Goal: Use online tool/utility: Use online tool/utility

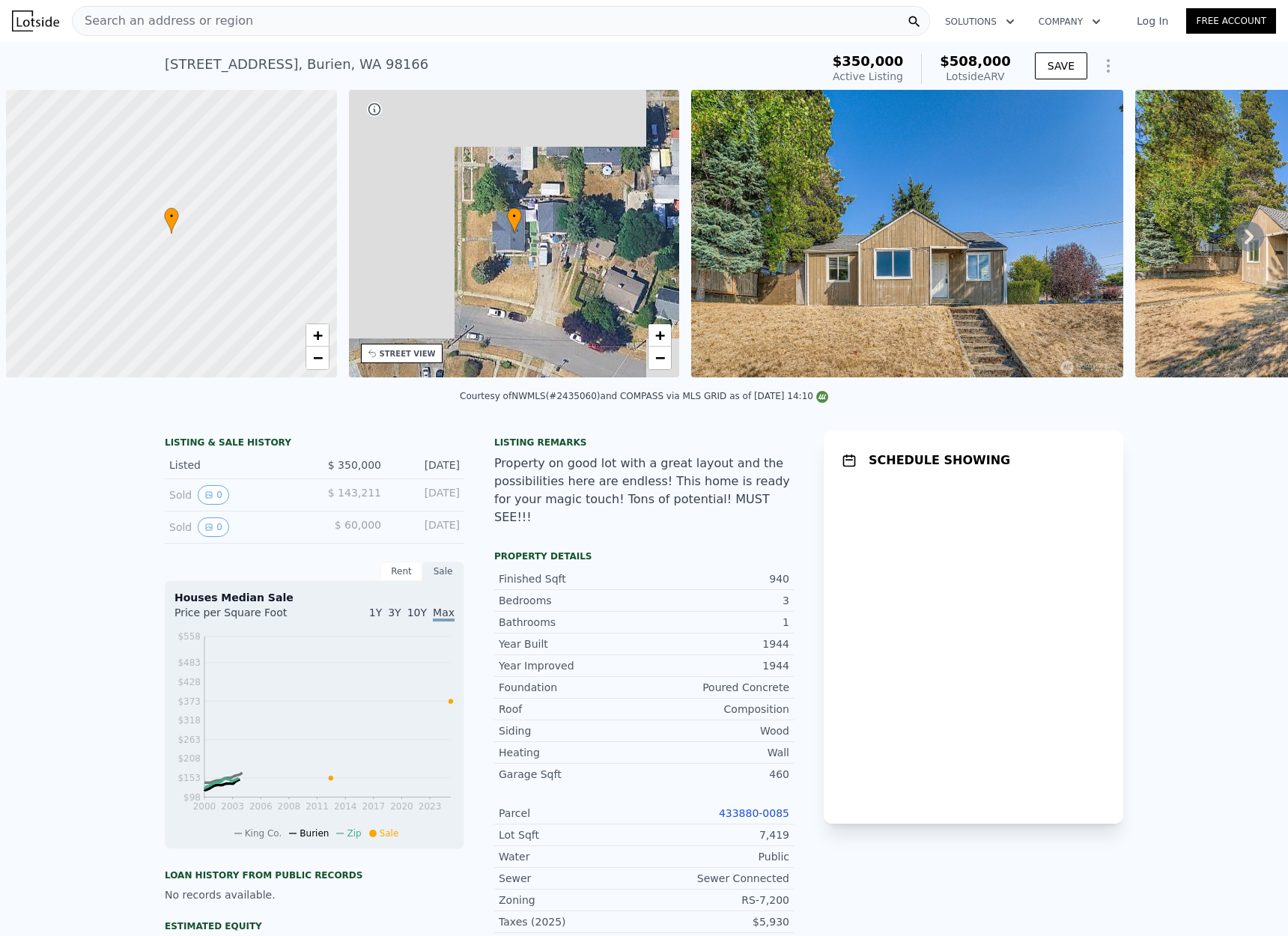
scroll to position [0, 6]
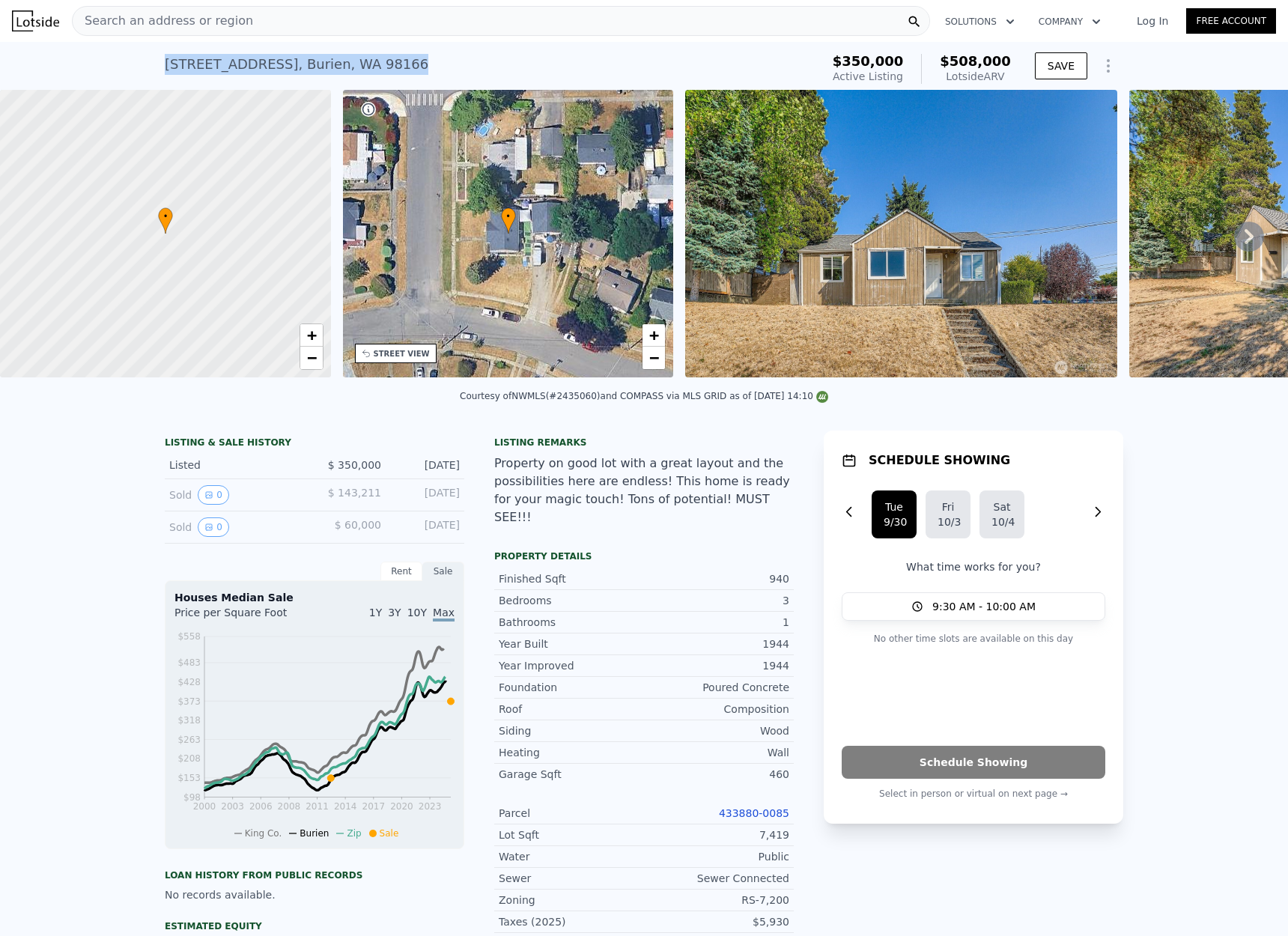
drag, startPoint x: 400, startPoint y: 62, endPoint x: 152, endPoint y: 59, distance: 248.0
click at [152, 59] on div "[STREET_ADDRESS] Active at $350k (~ARV $508k ) $350,000 Active Listing $508,000…" at bounding box center [644, 66] width 1288 height 48
copy div "[STREET_ADDRESS] Active at $350k (~ARV $508k )"
click at [469, 43] on div "[STREET_ADDRESS] Active at $350k (~ARV $508k ) $350,000 Active Listing $508,000…" at bounding box center [644, 66] width 958 height 48
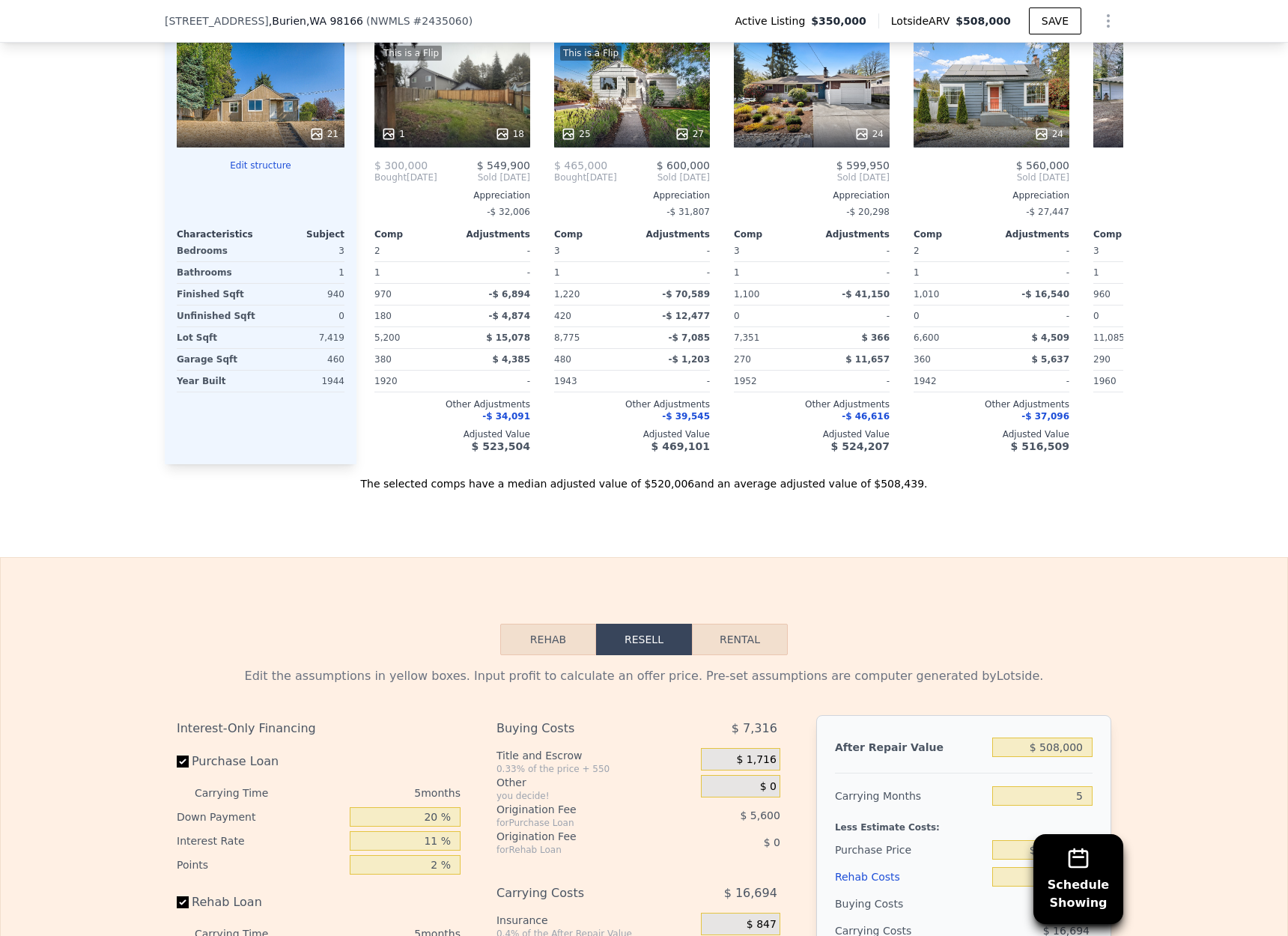
scroll to position [1755, 0]
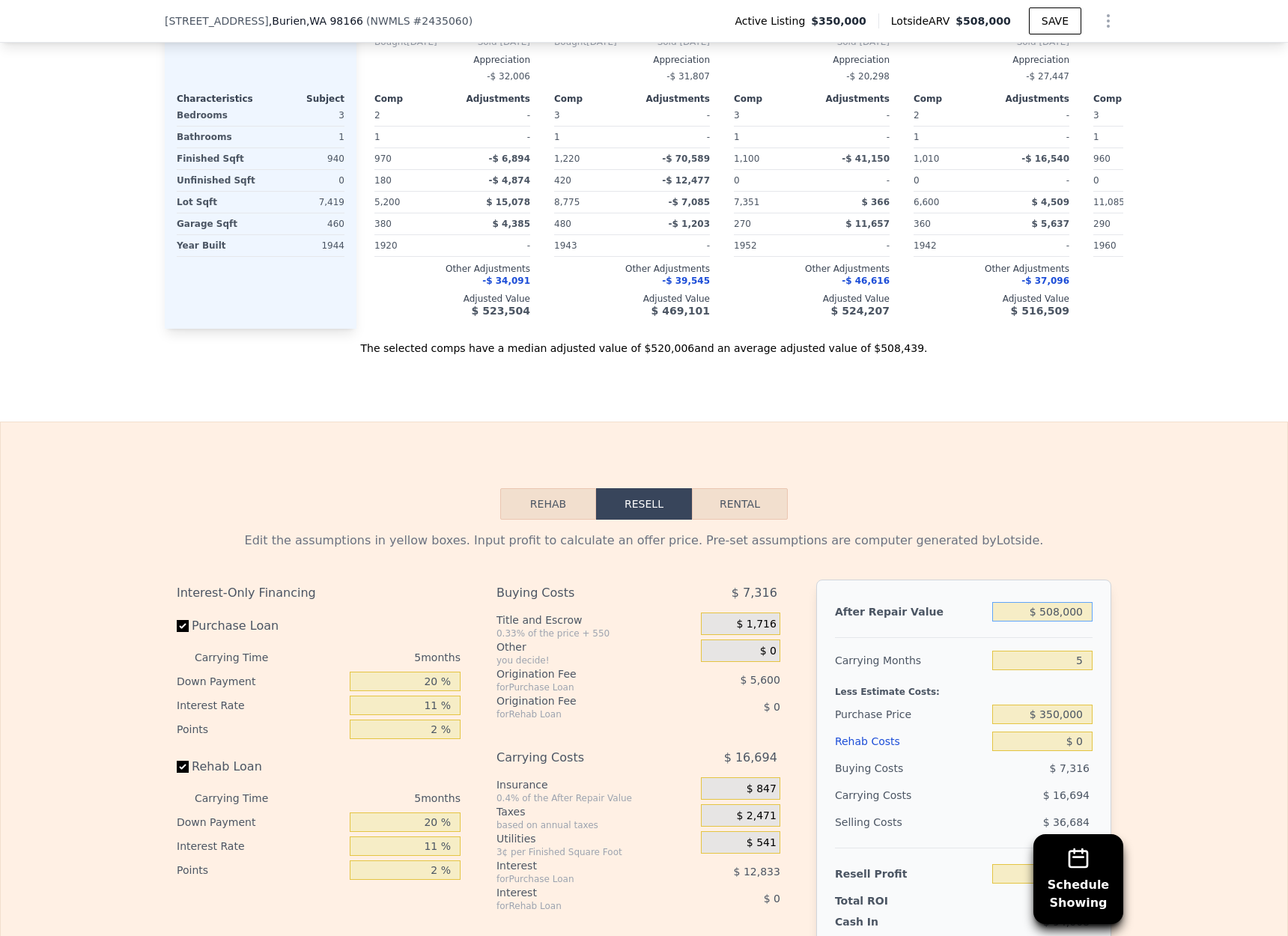
click at [1072, 606] on input "$ 508,000" at bounding box center [1042, 612] width 101 height 19
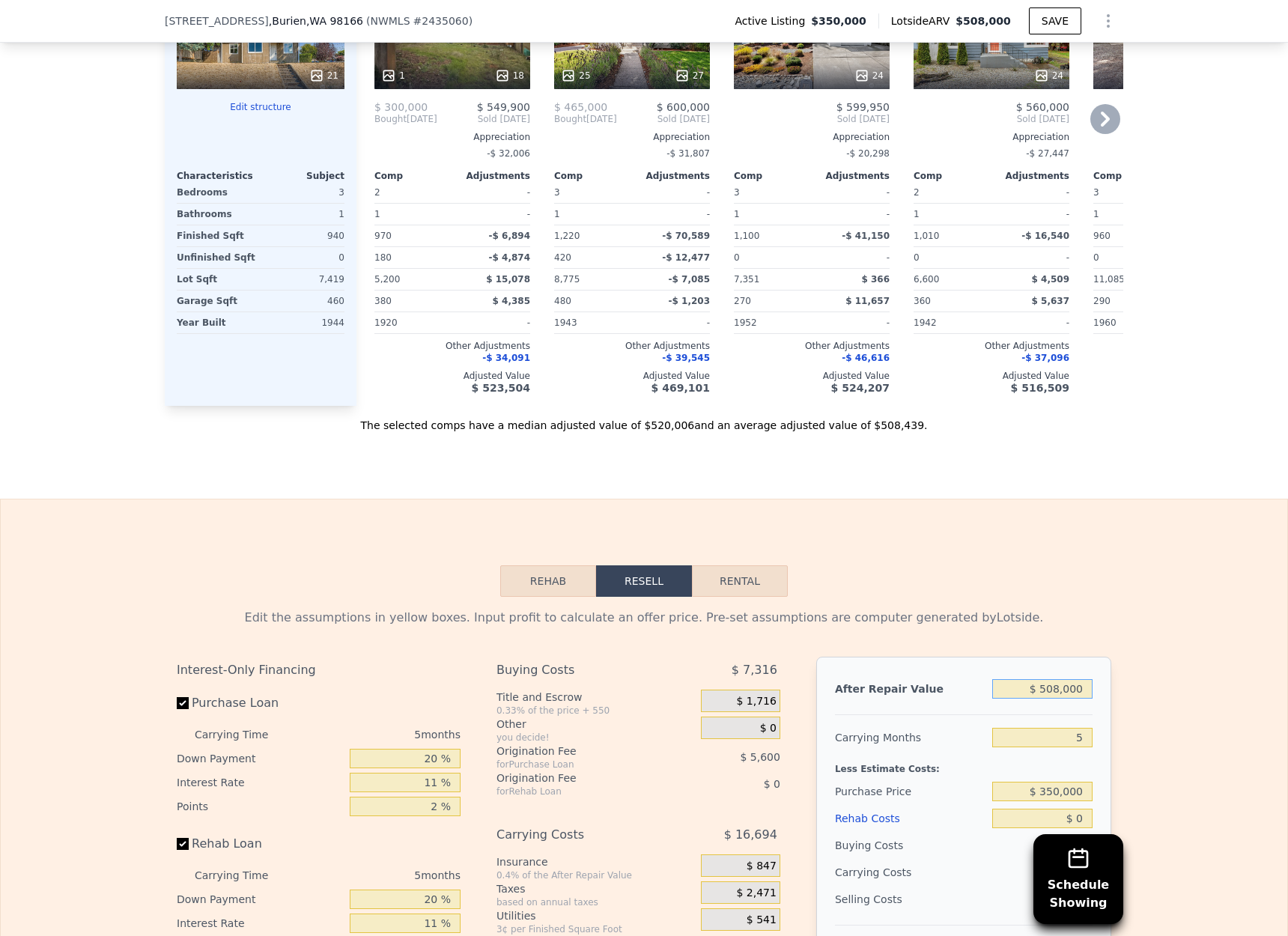
scroll to position [1879, 0]
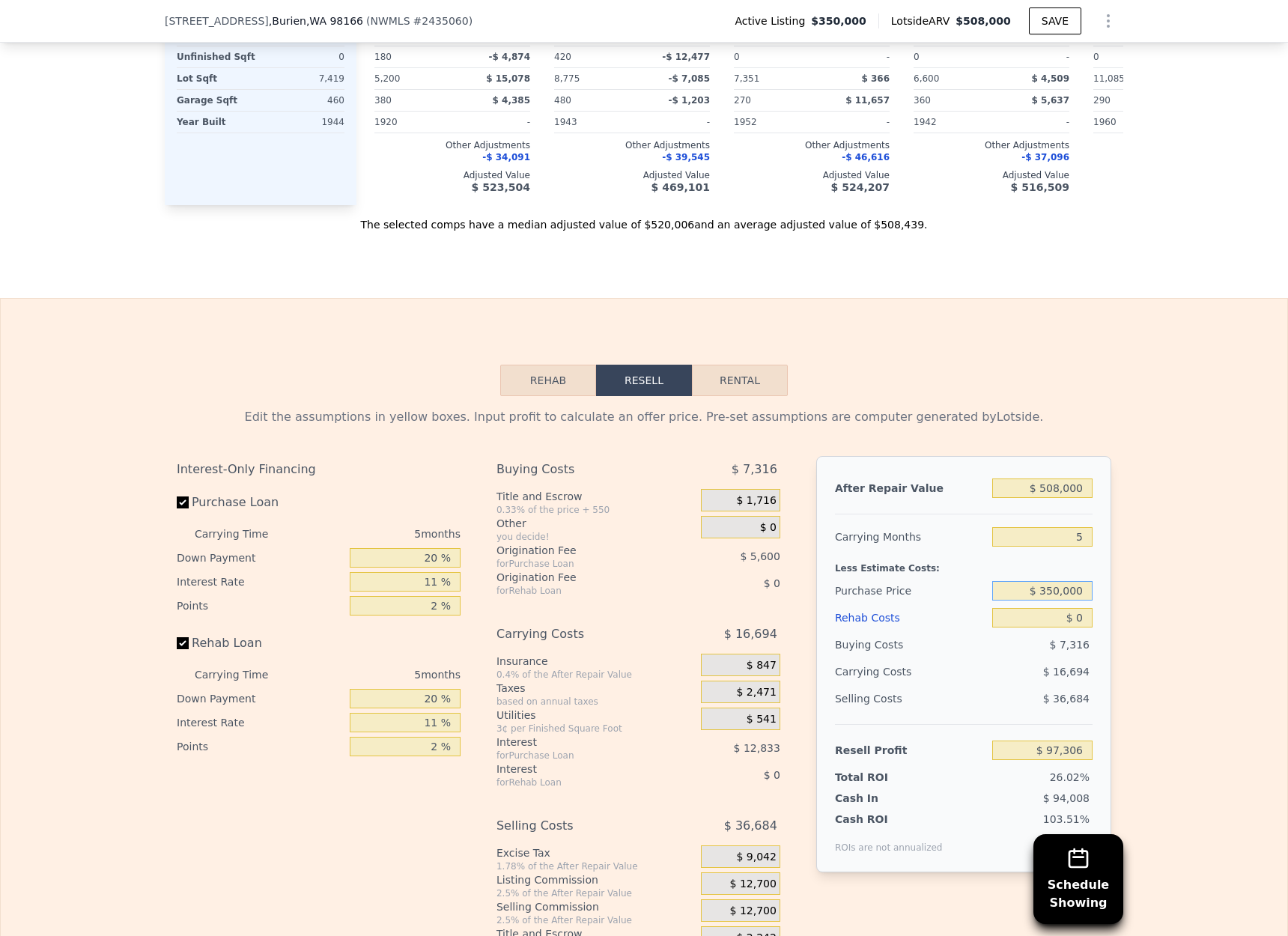
click at [1078, 597] on input "$ 350,000" at bounding box center [1042, 591] width 101 height 19
click at [1077, 483] on input "$ 508,000" at bounding box center [1042, 488] width 101 height 19
click at [1080, 485] on input "$ 508,000" at bounding box center [1042, 488] width 101 height 19
drag, startPoint x: 1085, startPoint y: 484, endPoint x: 1045, endPoint y: 486, distance: 40.0
click at [1045, 486] on input "$ 508,000" at bounding box center [1042, 488] width 101 height 19
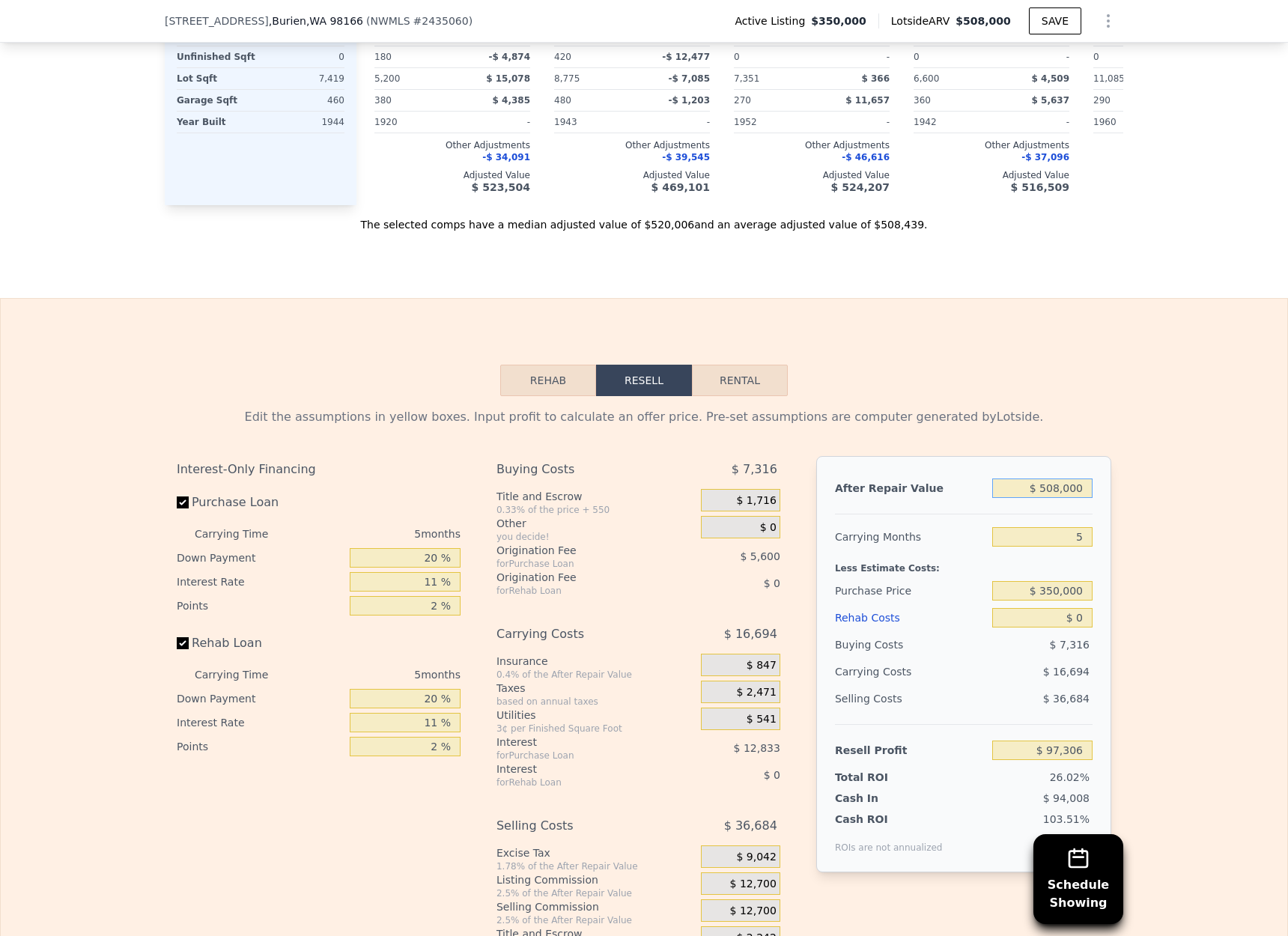
type input "$ 5"
type input "-$ 373,708"
type input "$ 55"
type input "-$ 373,661"
type input "$ 550"
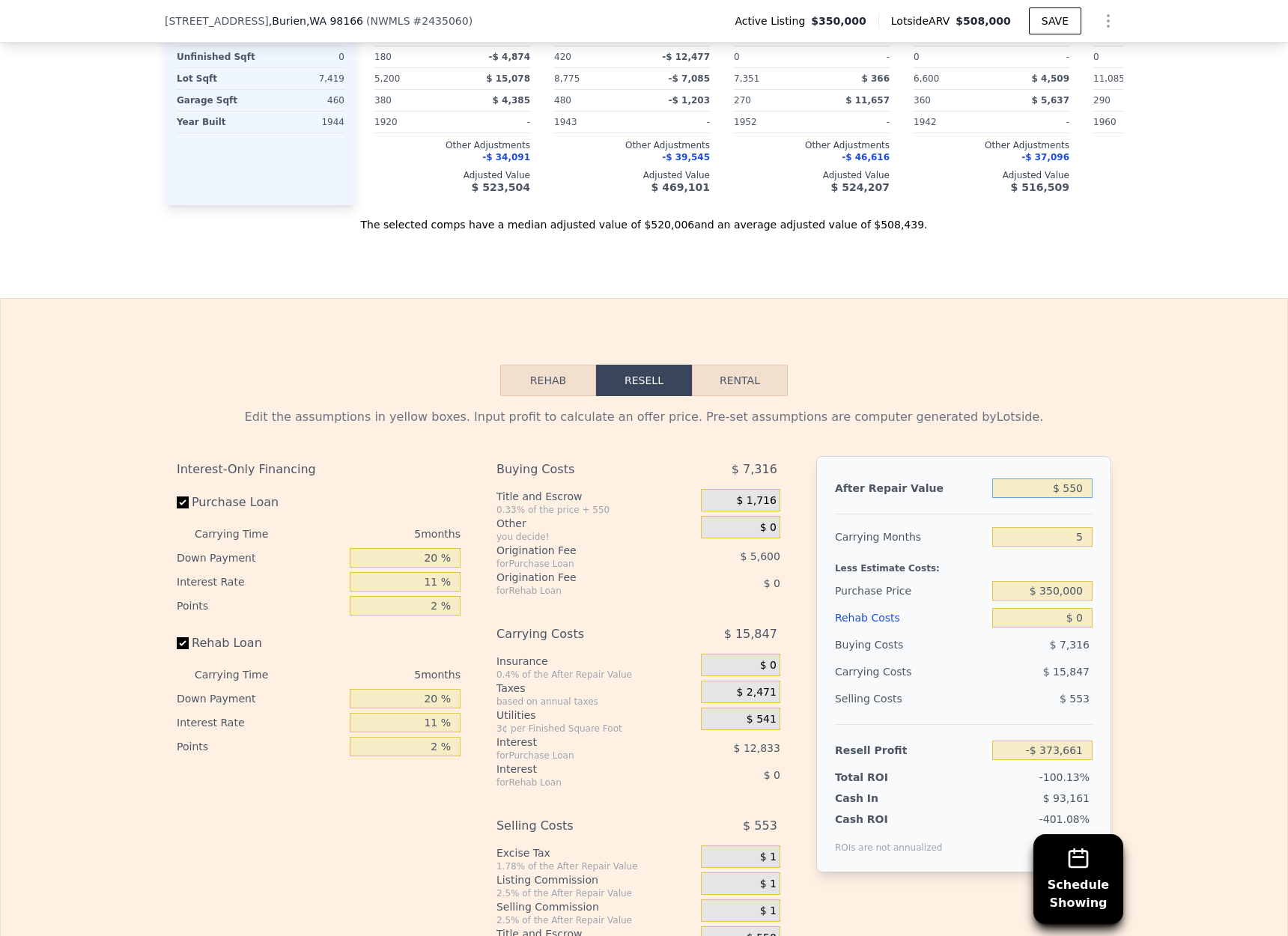
type input "-$ 373,204"
type input "$ 5,500"
type input "-$ 368,614"
type input "$ 55,000"
type input "-$ 322,717"
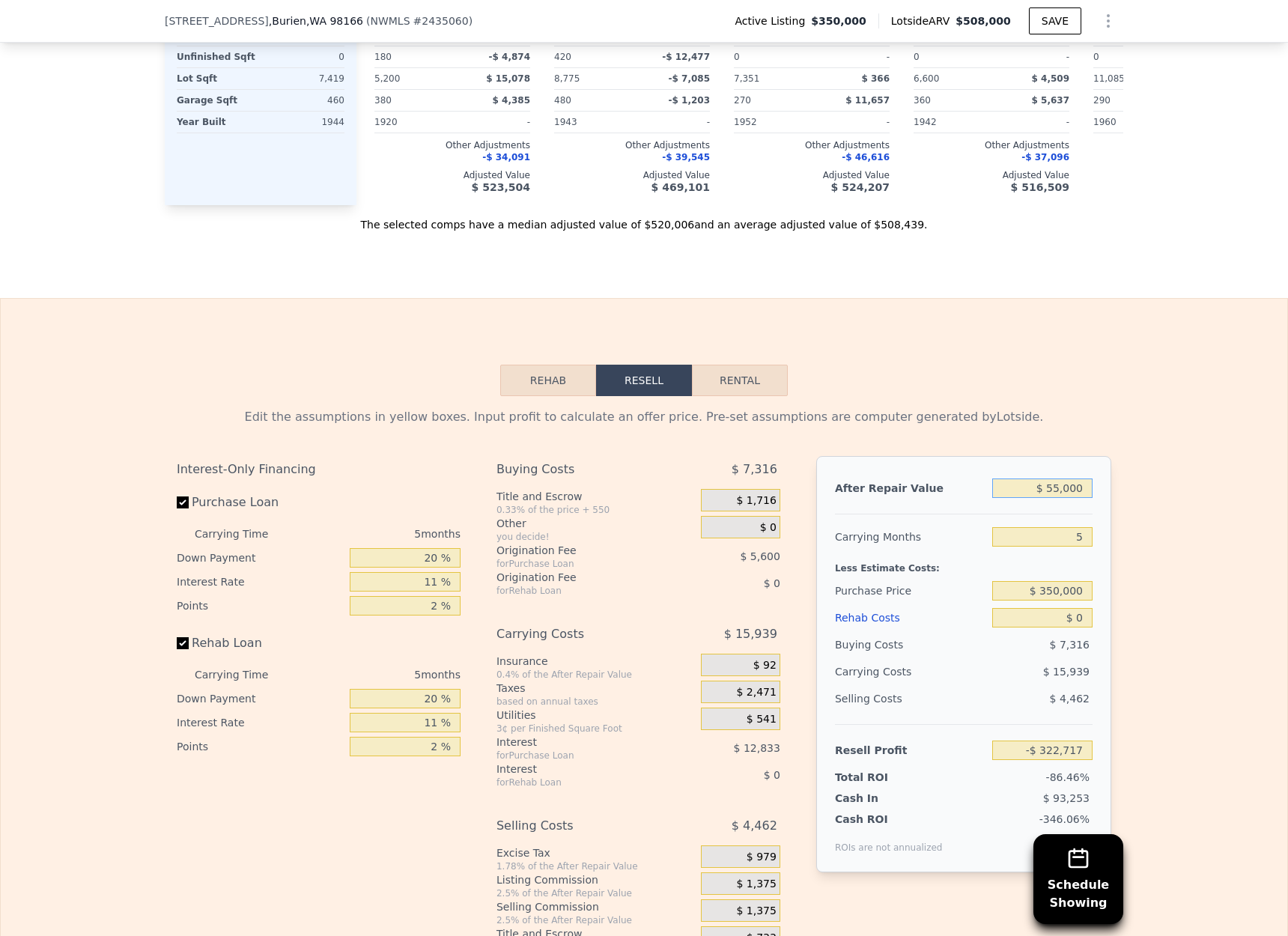
type input "$ 550,000"
type input "$ 136,248"
click at [1157, 435] on div "Edit the assumptions in yellow boxes. Input profit to calculate an offer price.…" at bounding box center [644, 674] width 1286 height 557
click at [1097, 542] on div "After Repair Value $ 550,000 Carrying Months 5 Less Estimate Costs: Purchase Pr…" at bounding box center [964, 664] width 295 height 416
click at [1077, 531] on input "5" at bounding box center [1042, 537] width 101 height 19
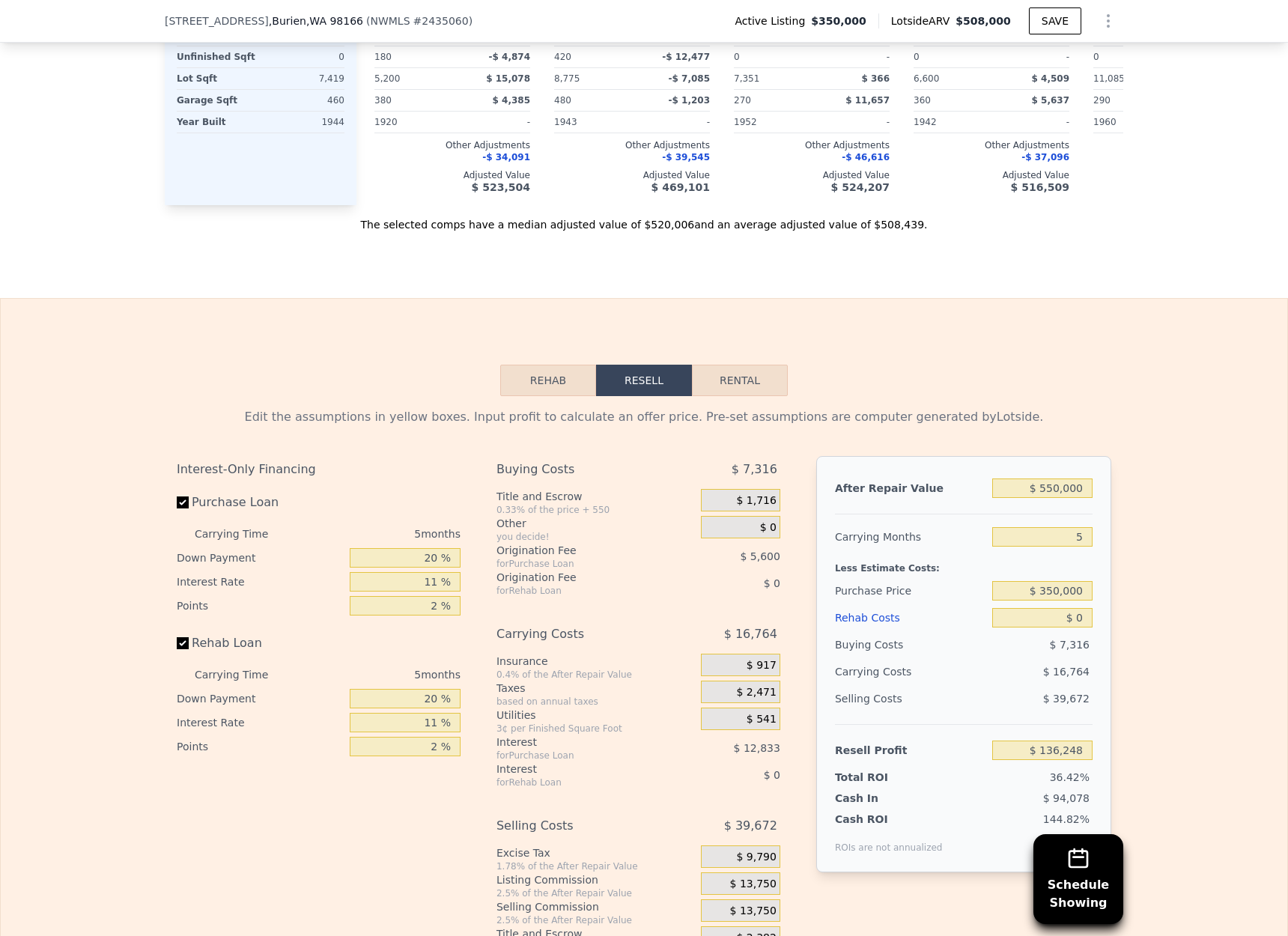
click at [1095, 538] on div "After Repair Value $ 550,000 Carrying Months 5 Less Estimate Costs: Purchase Pr…" at bounding box center [964, 664] width 295 height 416
click at [1073, 537] on input "5" at bounding box center [1042, 537] width 101 height 19
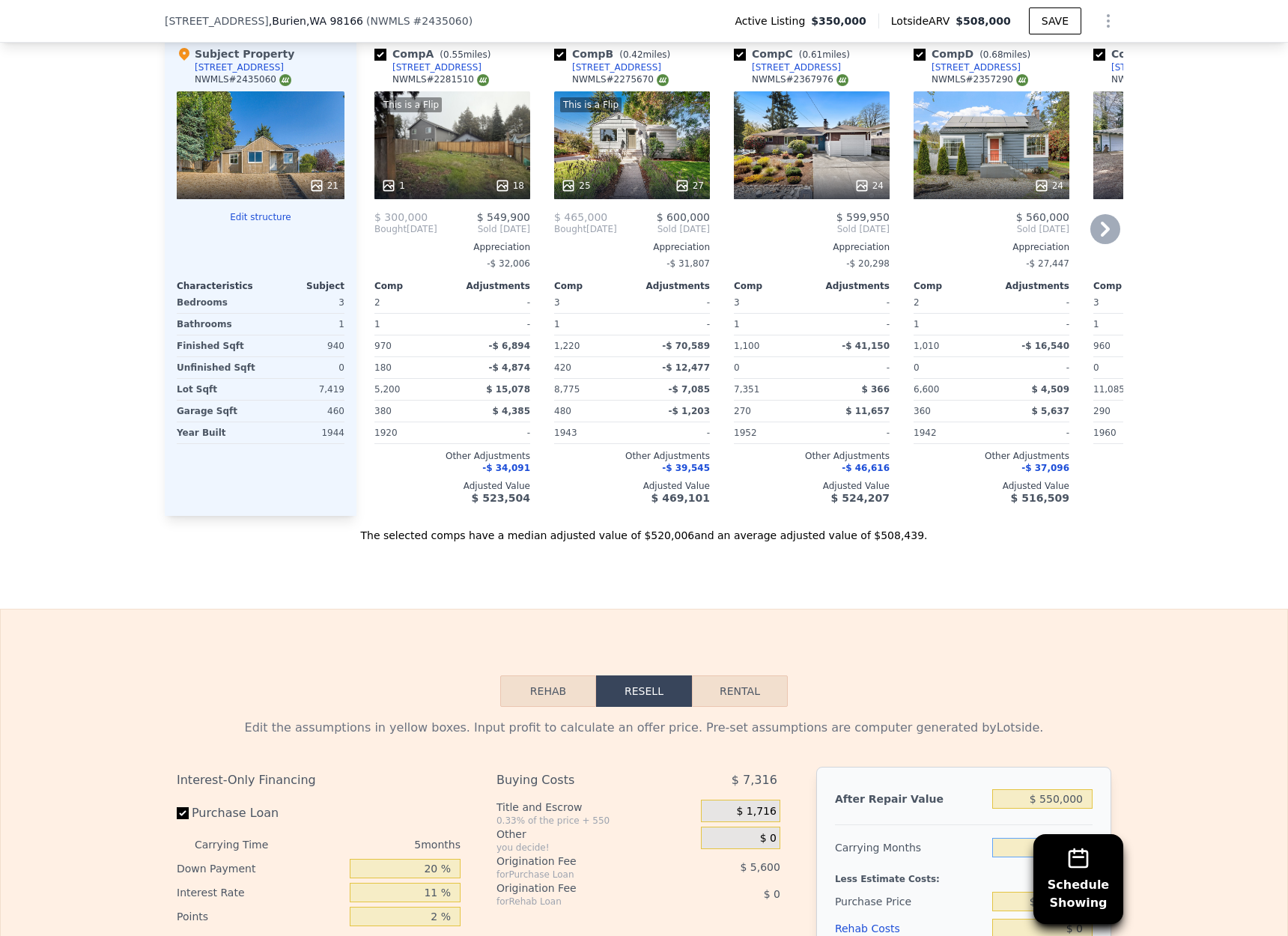
scroll to position [1433, 0]
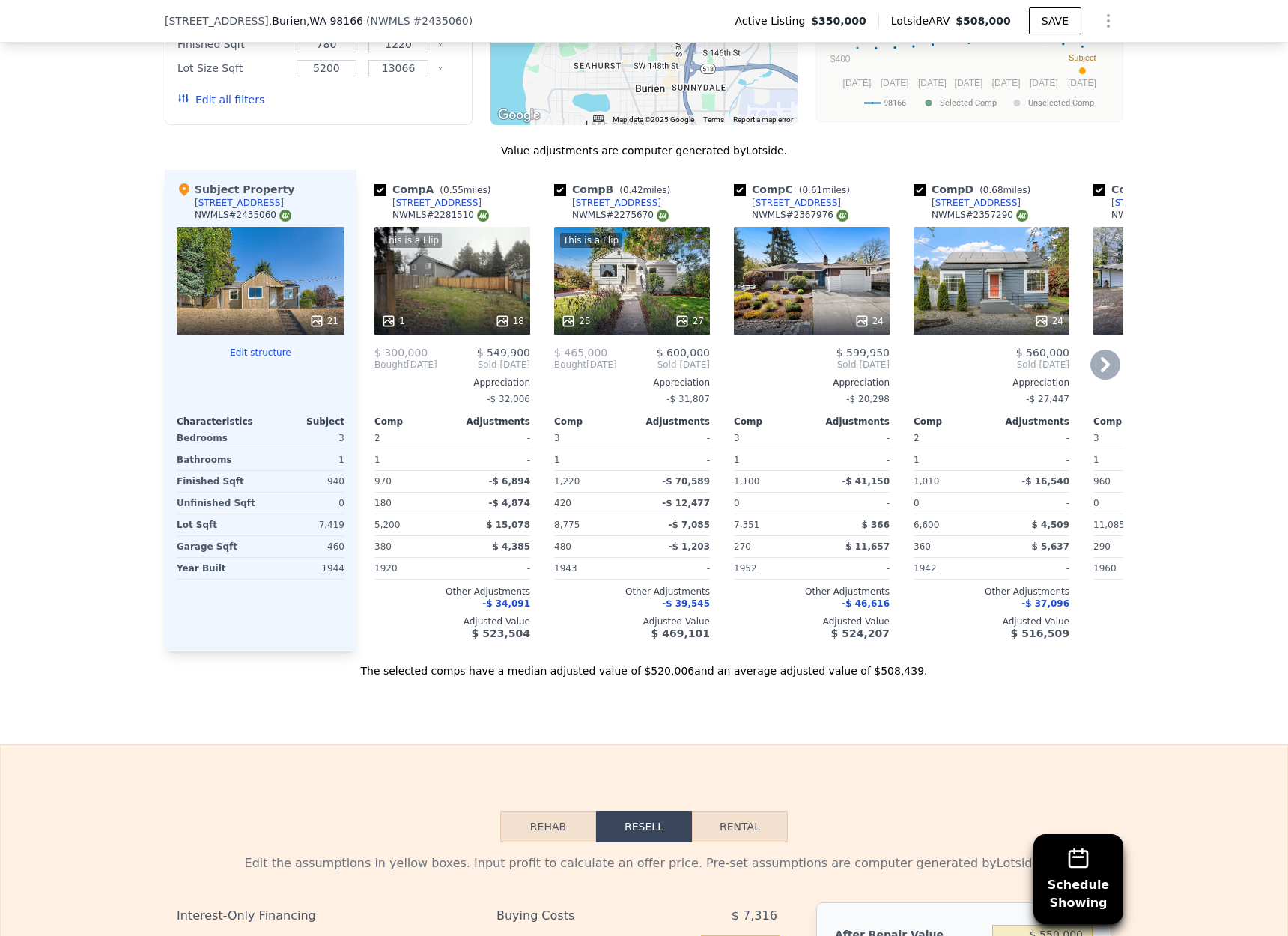
click at [1095, 363] on icon at bounding box center [1105, 364] width 30 height 30
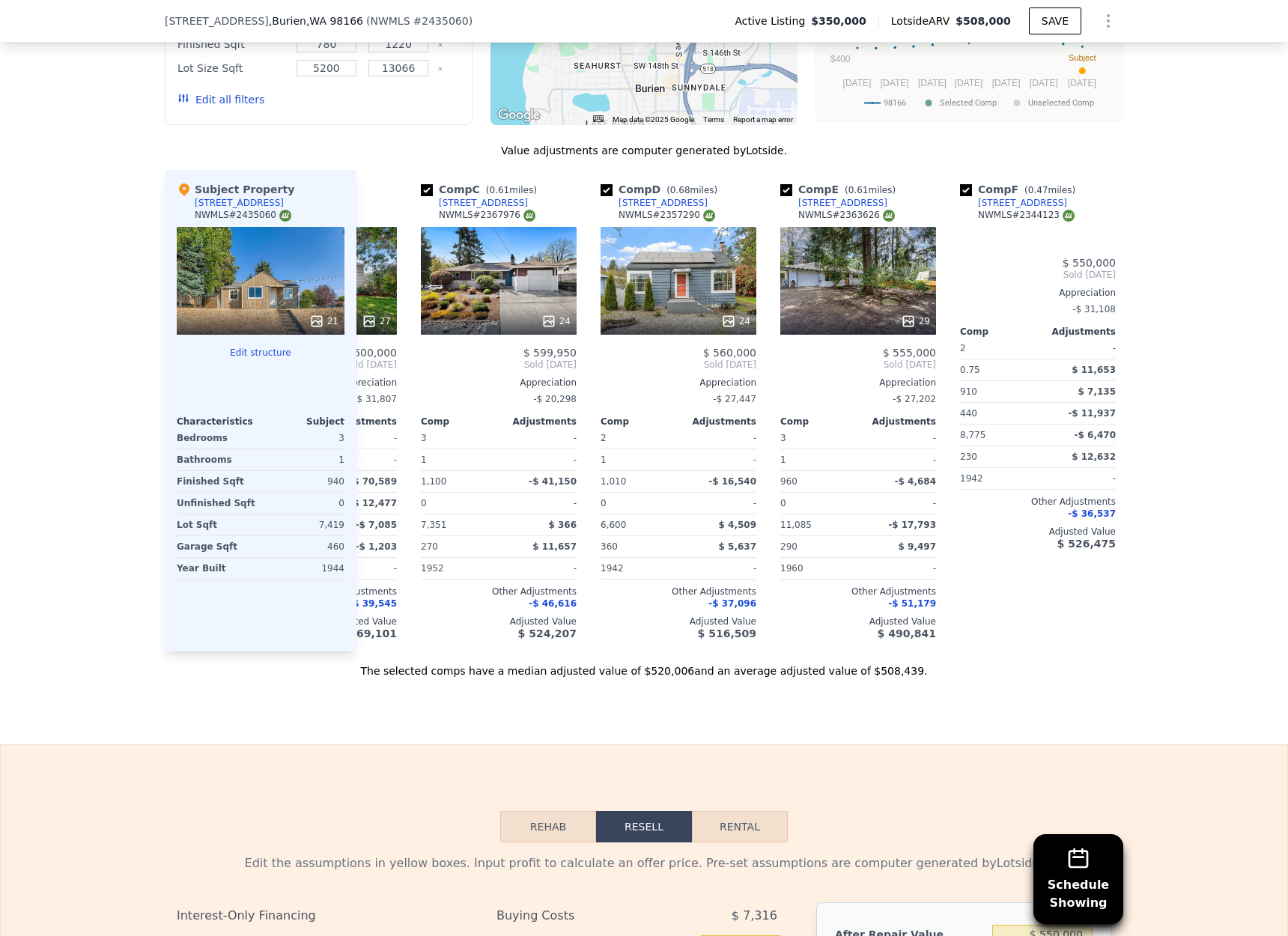
scroll to position [0, 360]
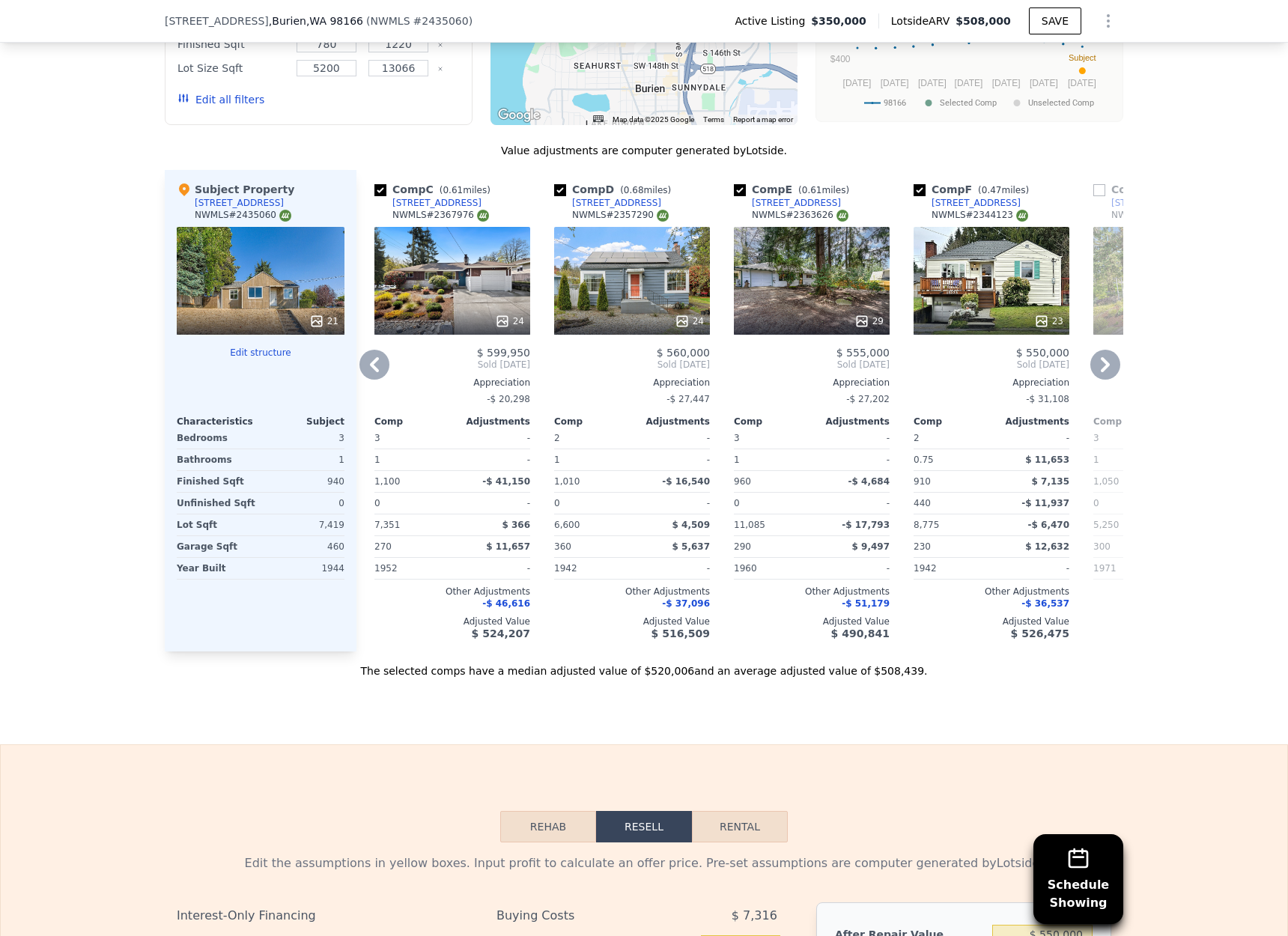
click at [387, 361] on icon at bounding box center [374, 364] width 30 height 30
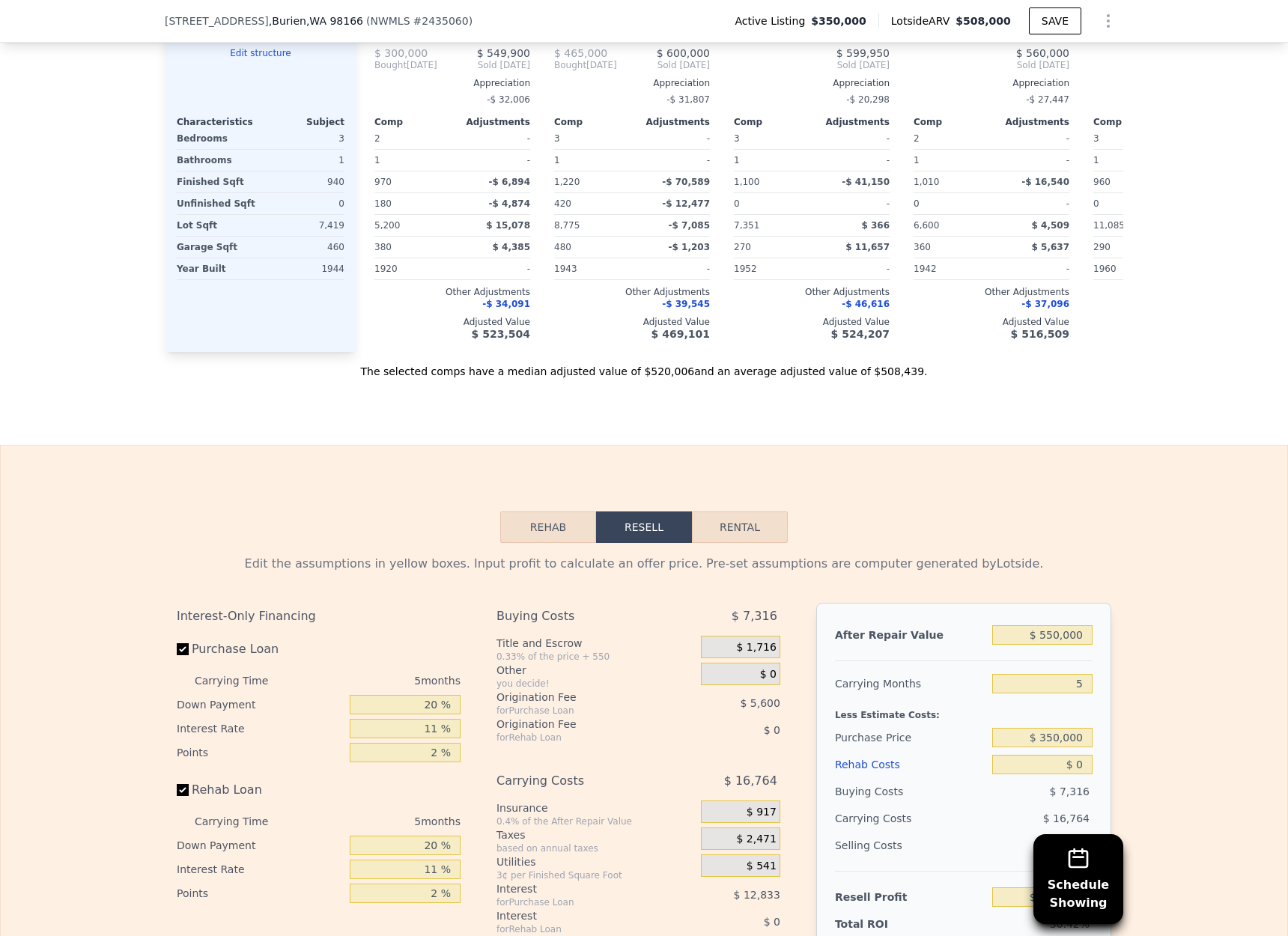
scroll to position [1826, 0]
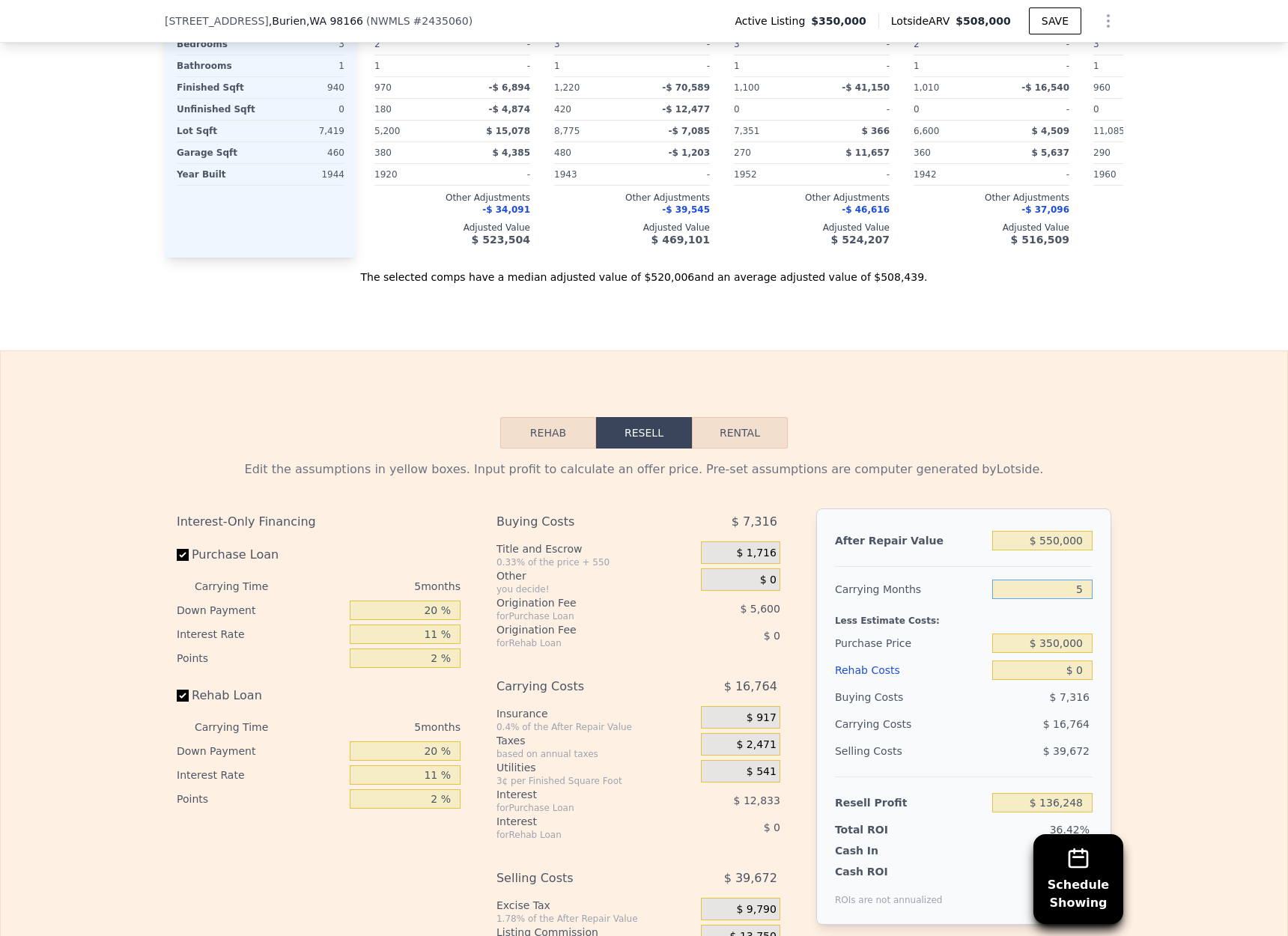
click at [1091, 589] on input "5" at bounding box center [1042, 589] width 101 height 19
type input "5"
click at [1146, 568] on div "Edit the assumptions in yellow boxes. Input profit to calculate an offer price.…" at bounding box center [644, 727] width 1286 height 557
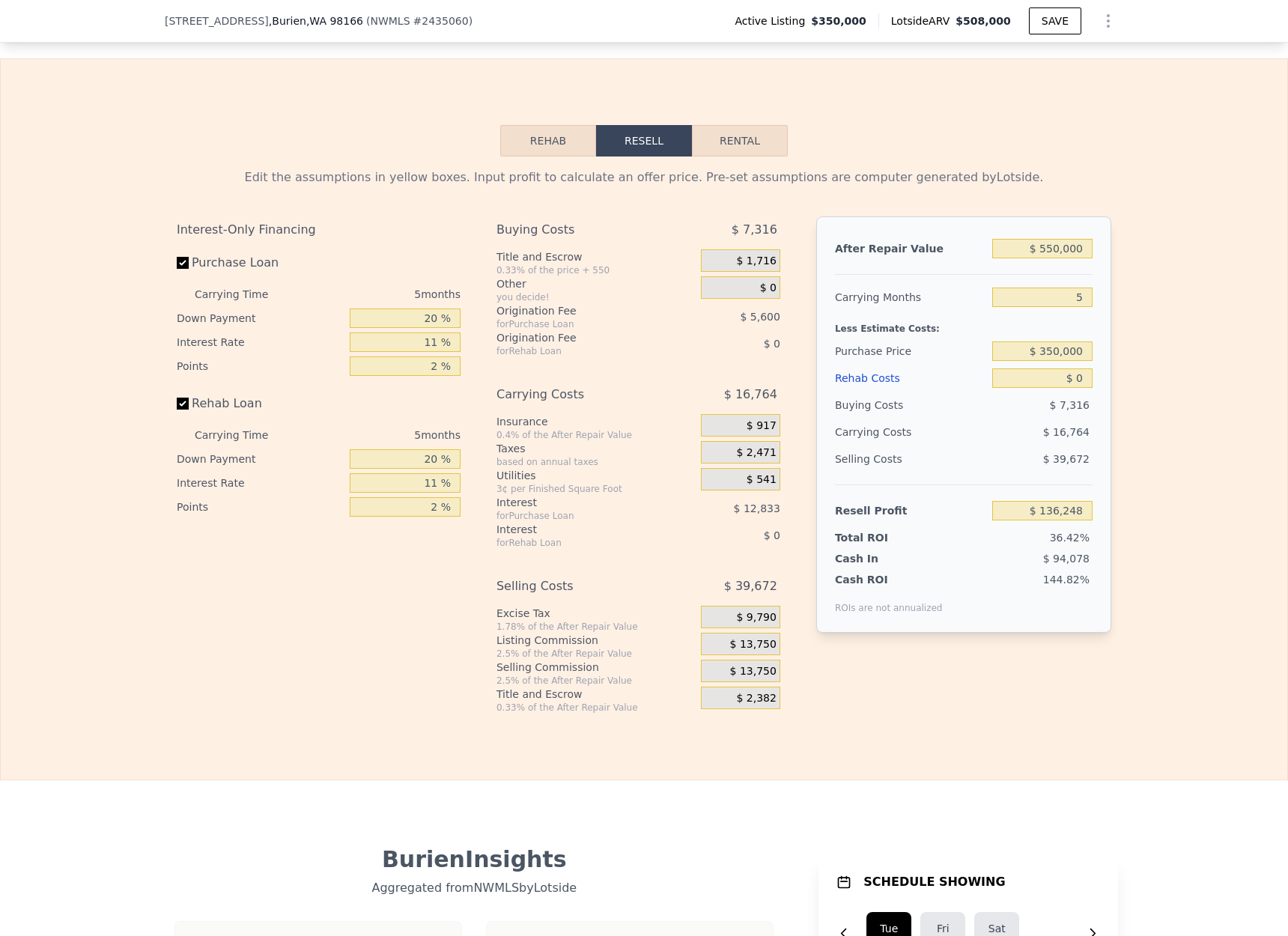
scroll to position [2082, 0]
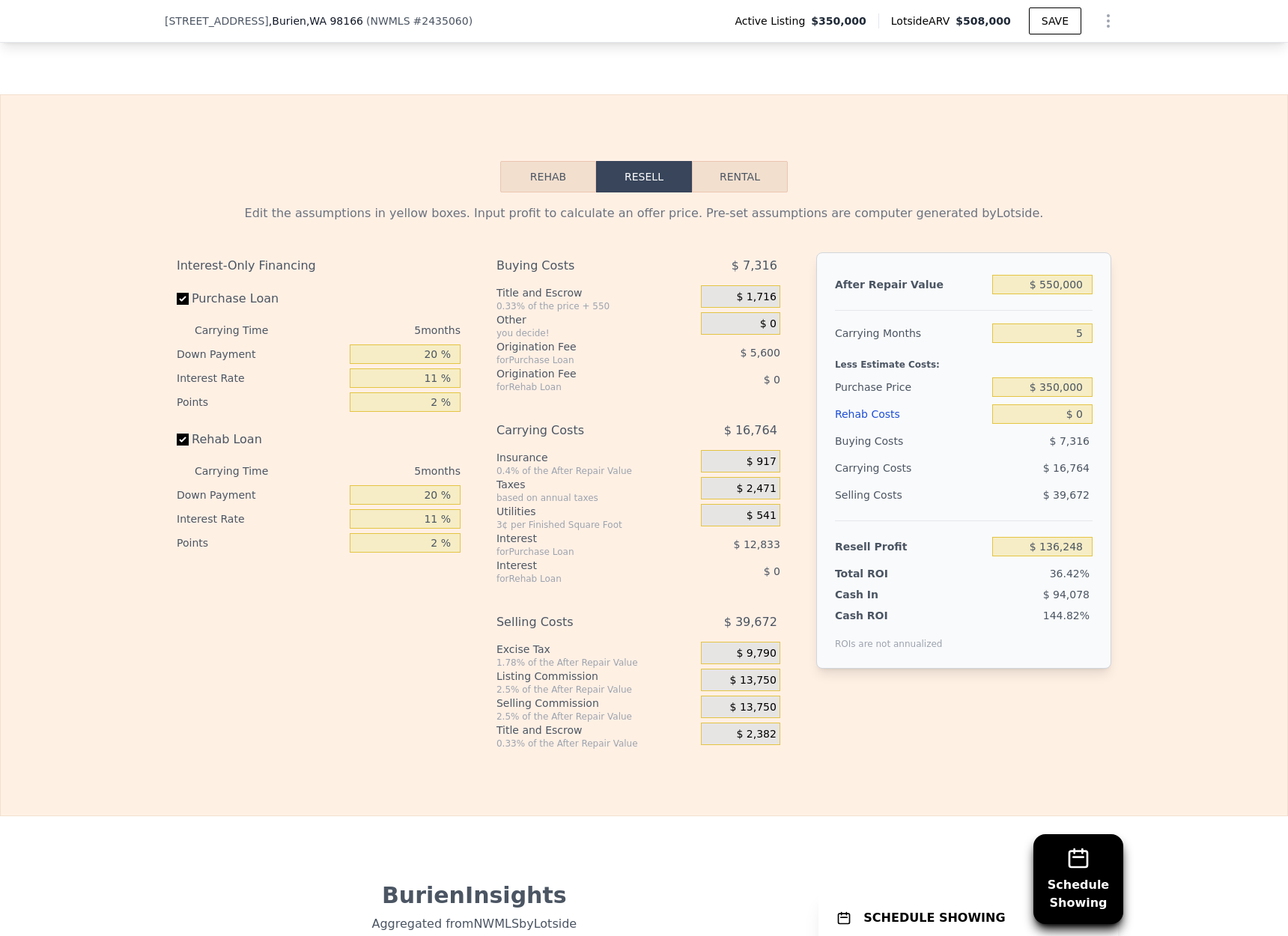
click at [883, 383] on div "Purchase Price" at bounding box center [911, 387] width 152 height 27
click at [1088, 411] on input "$ 0" at bounding box center [1042, 414] width 101 height 19
click at [1087, 332] on input "5" at bounding box center [1042, 333] width 101 height 19
type input "6"
type input "$ 132,896"
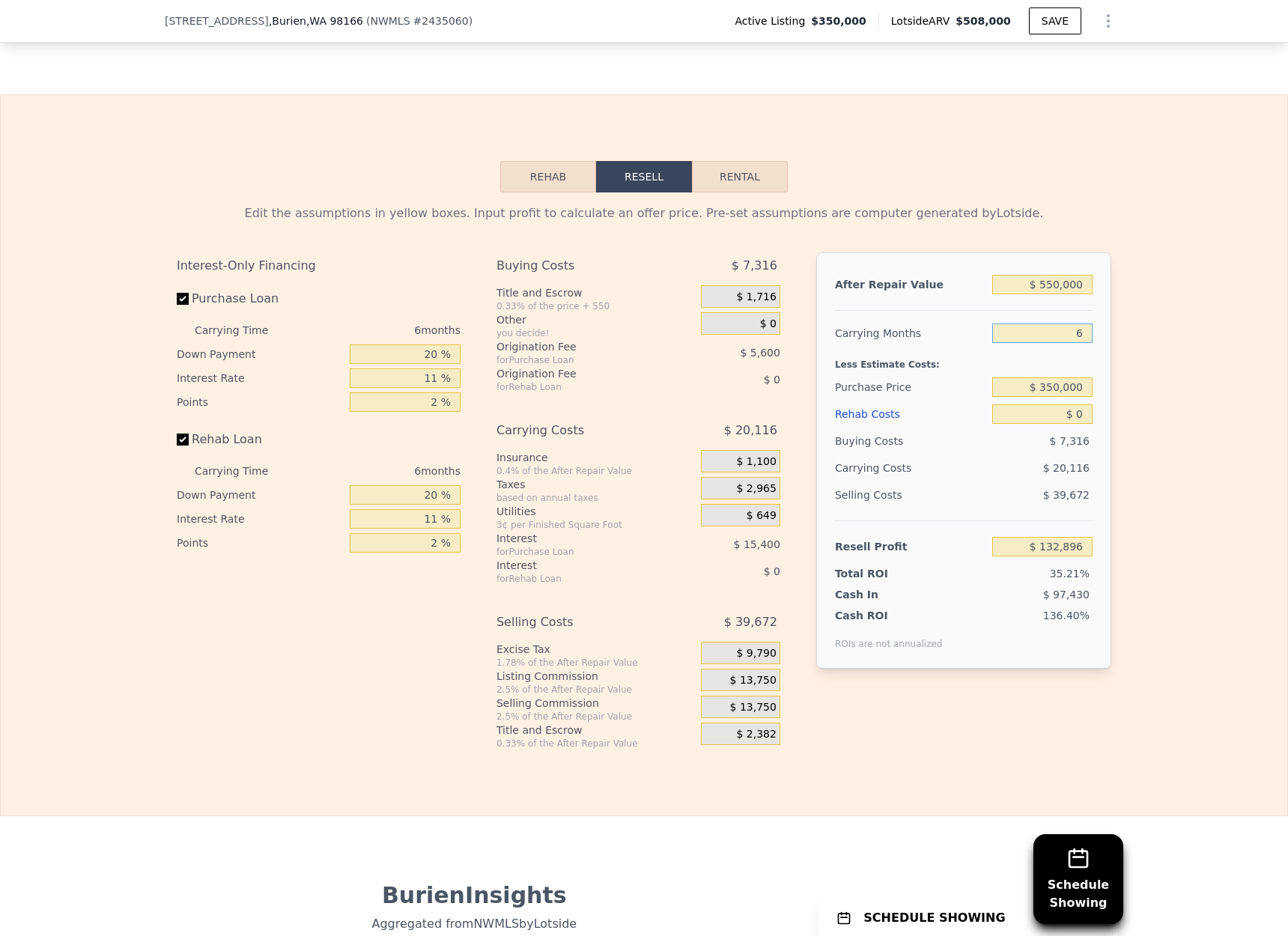
type input "6"
click at [1163, 455] on div "Edit the assumptions in yellow boxes. Input profit to calculate an offer price.…" at bounding box center [644, 471] width 1286 height 557
click at [1092, 417] on div "After Repair Value $ 550,000 Carrying Months 6 Less Estimate Costs: Purchase Pr…" at bounding box center [964, 460] width 295 height 416
click at [1088, 415] on input "$ 0" at bounding box center [1042, 414] width 101 height 19
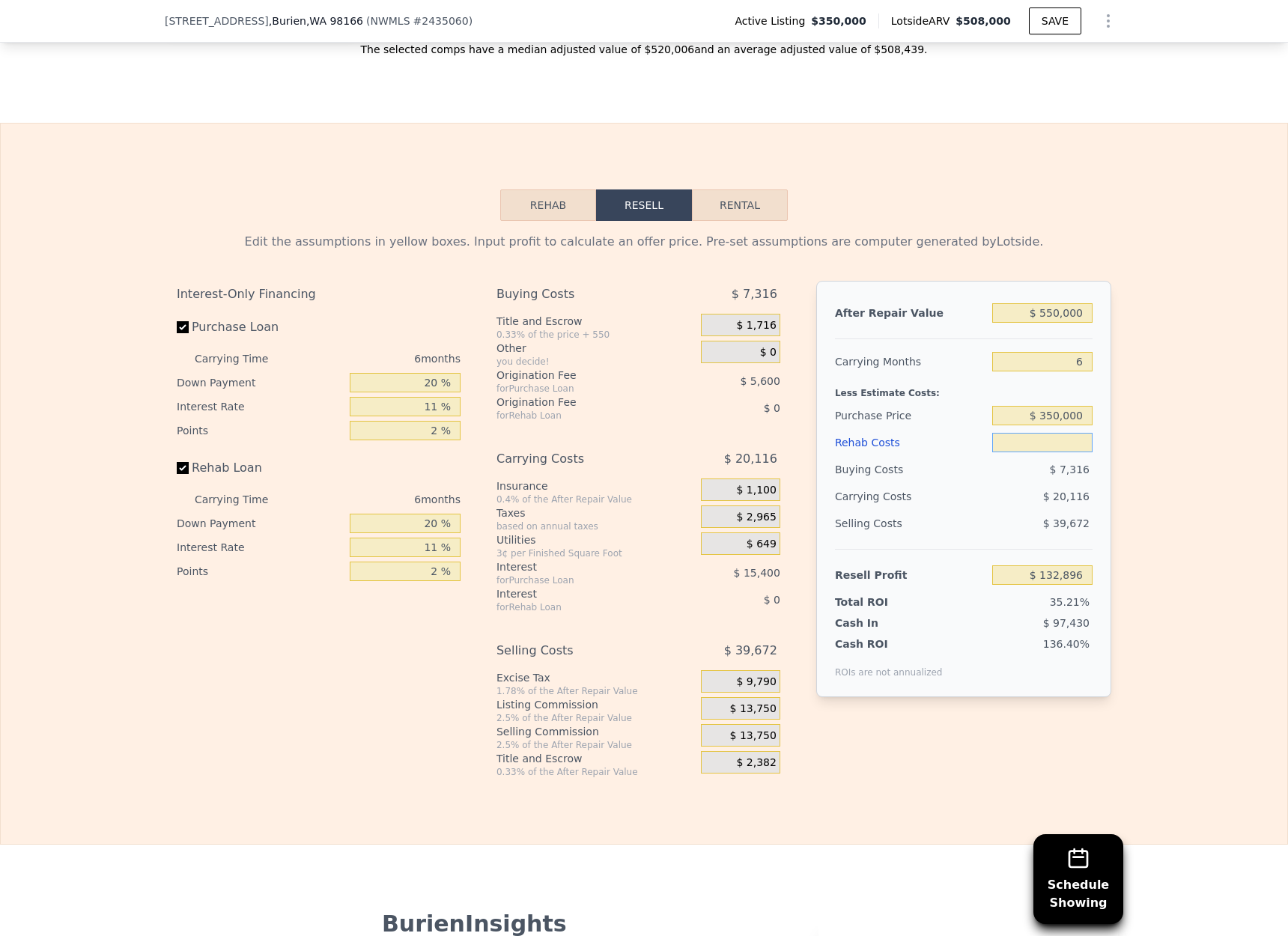
type input "$ 8"
type input "$ 132,888"
type input "$ 85"
type input "$ 132,804"
type input "$ 850"
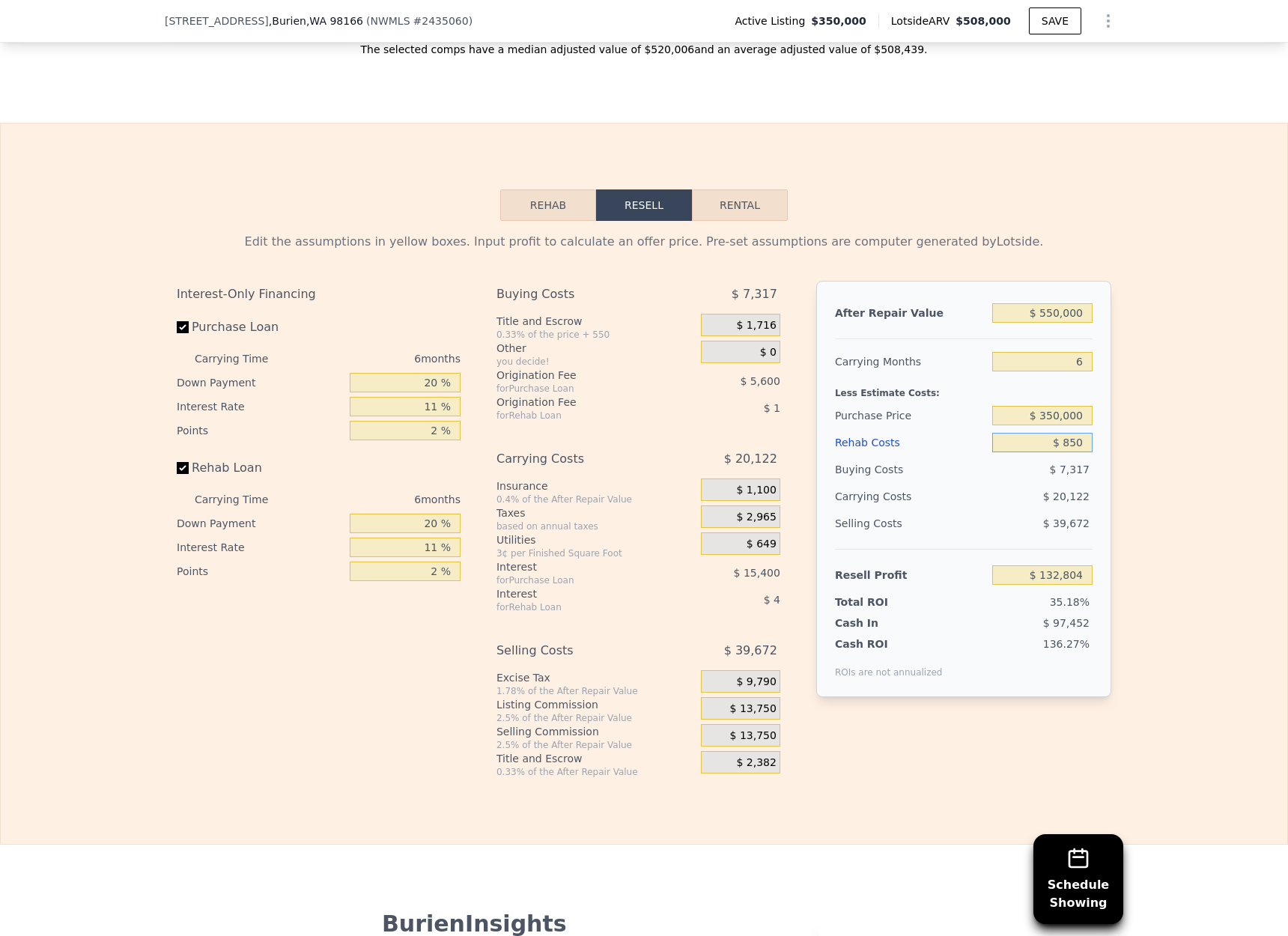
type input "$ 131,996"
type input "$ 8,500"
type input "$ 123,888"
type input "$ 85,000"
type input "$ 42,798"
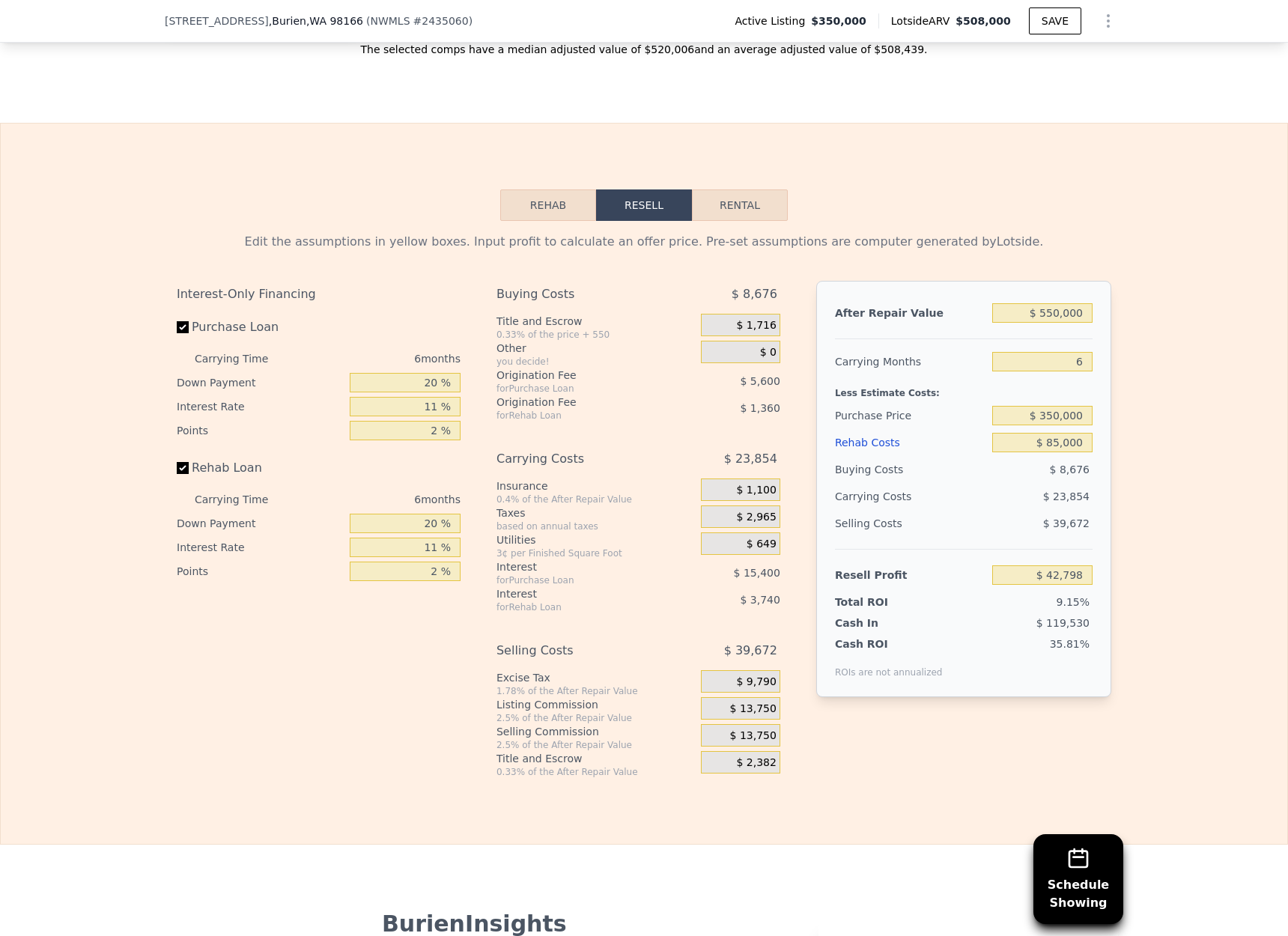
click at [1149, 295] on div "Edit the assumptions in yellow boxes. Input profit to calculate an offer price.…" at bounding box center [644, 499] width 1286 height 557
click at [1097, 389] on div "After Repair Value $ 550,000 Carrying Months 6 Less Estimate Costs: Purchase Pr…" at bounding box center [964, 489] width 295 height 416
click at [1083, 442] on input "$ 85,000" at bounding box center [1042, 442] width 101 height 19
drag, startPoint x: 1083, startPoint y: 442, endPoint x: 1063, endPoint y: 440, distance: 20.1
click at [1063, 440] on input "$ 85,000" at bounding box center [1042, 442] width 101 height 19
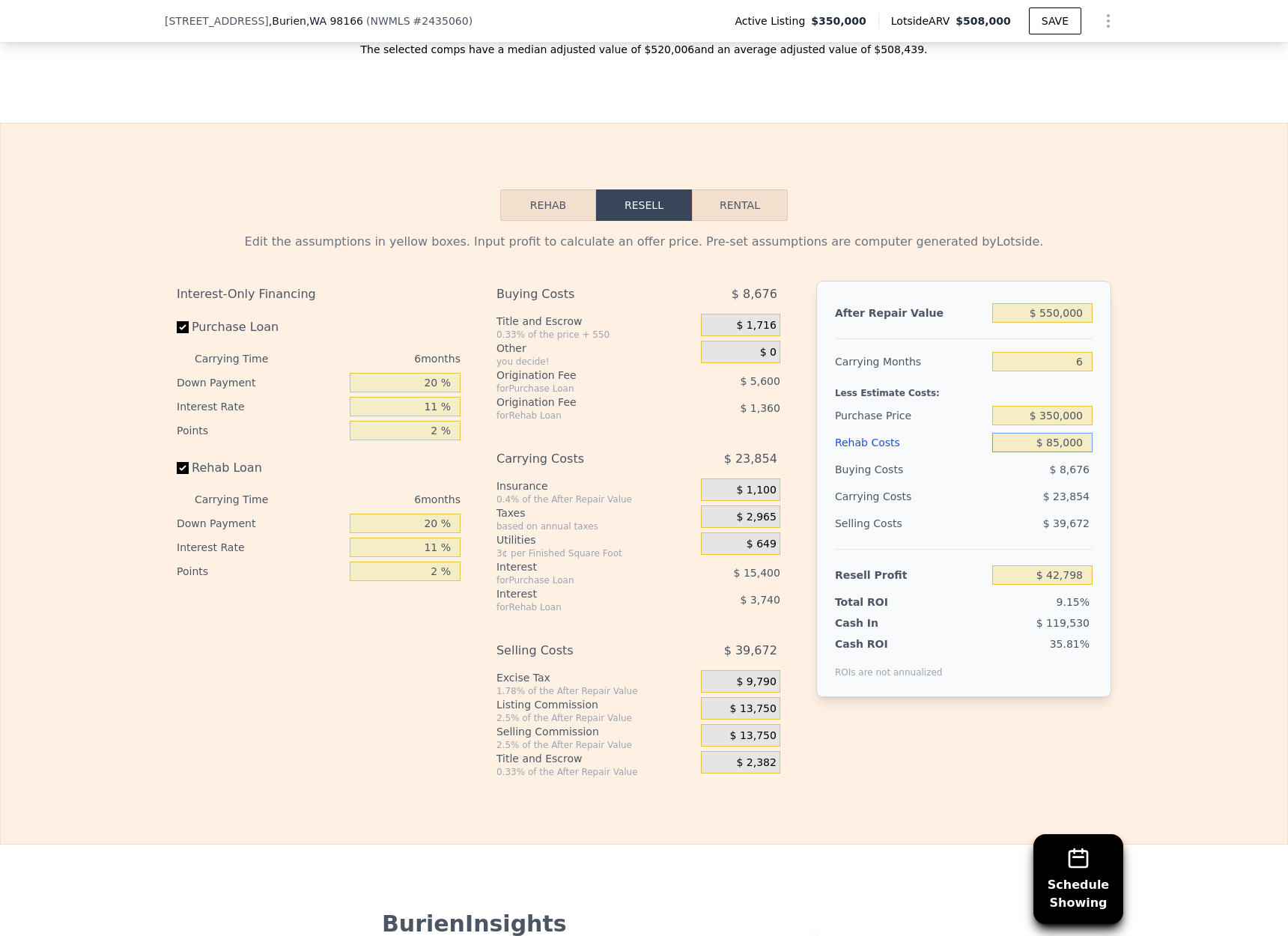
click at [1087, 439] on input "$ 85,000" at bounding box center [1042, 442] width 101 height 19
click at [1115, 190] on div "Rehab Resell Rental Edit the assumptions in yellow boxes. Input profit to calcu…" at bounding box center [644, 483] width 1288 height 722
click at [1085, 446] on input "$ 85,000" at bounding box center [1042, 442] width 101 height 19
click at [1107, 433] on div "After Repair Value $ 550,000 Carrying Months 6 Less Estimate Costs: Purchase Pr…" at bounding box center [964, 489] width 295 height 416
click at [1090, 439] on input "$ 85,000" at bounding box center [1042, 442] width 101 height 19
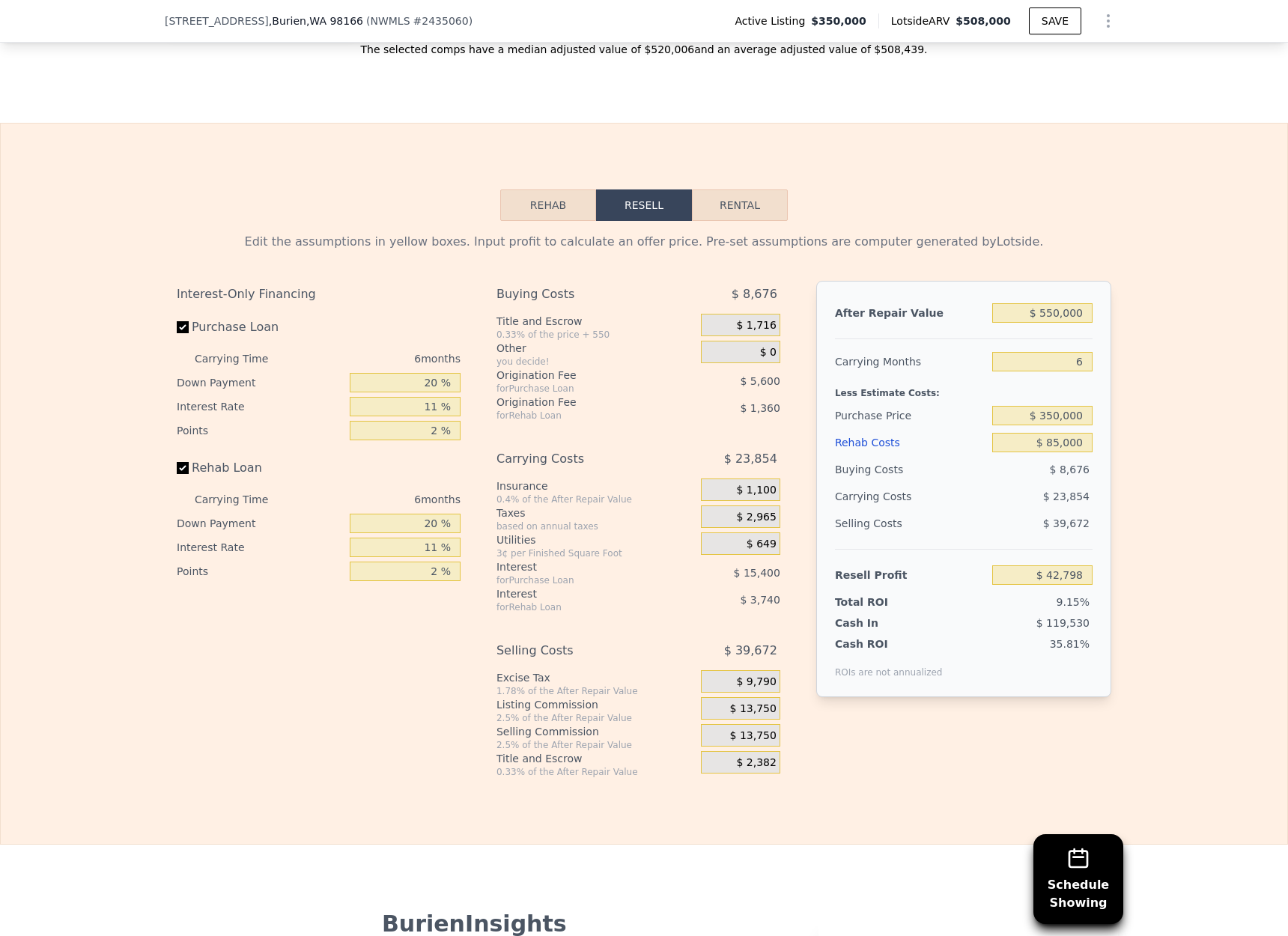
click at [1132, 428] on div "Edit the assumptions in yellow boxes. Input profit to calculate an offer price.…" at bounding box center [644, 499] width 1286 height 557
click at [1090, 445] on input "$ 85,000" at bounding box center [1042, 442] width 101 height 19
drag, startPoint x: 1089, startPoint y: 444, endPoint x: 1045, endPoint y: 444, distance: 44.0
click at [1045, 444] on input "$ 85,000" at bounding box center [1042, 442] width 101 height 19
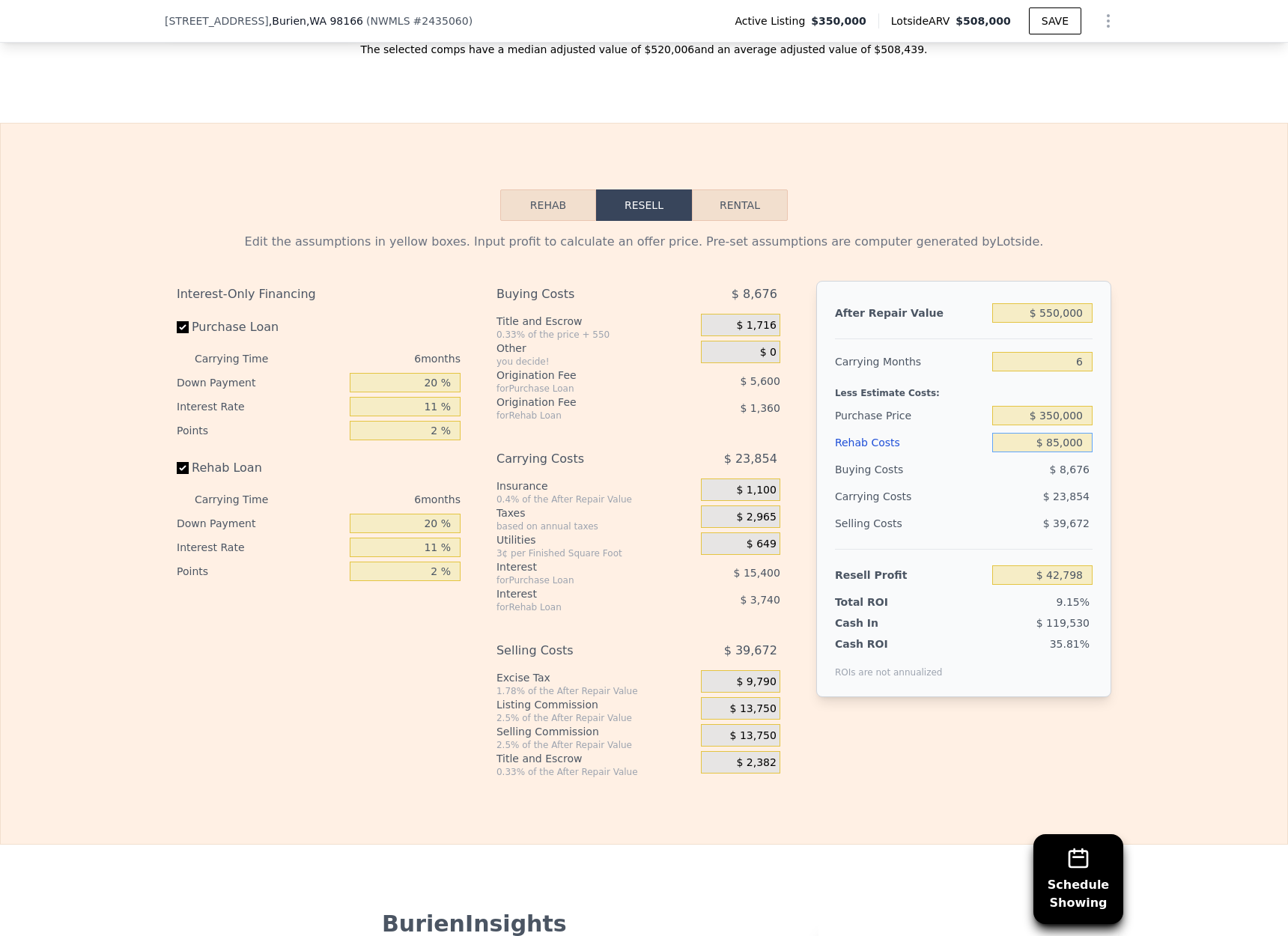
click at [1084, 443] on input "$ 85,000" at bounding box center [1042, 442] width 101 height 19
drag, startPoint x: 1084, startPoint y: 443, endPoint x: 1048, endPoint y: 442, distance: 36.0
click at [1048, 442] on input "$ 85,000" at bounding box center [1042, 442] width 101 height 19
click at [1140, 434] on div "Edit the assumptions in yellow boxes. Input profit to calculate an offer price.…" at bounding box center [644, 499] width 1286 height 557
click at [1083, 406] on input "$ 350,000" at bounding box center [1042, 415] width 101 height 19
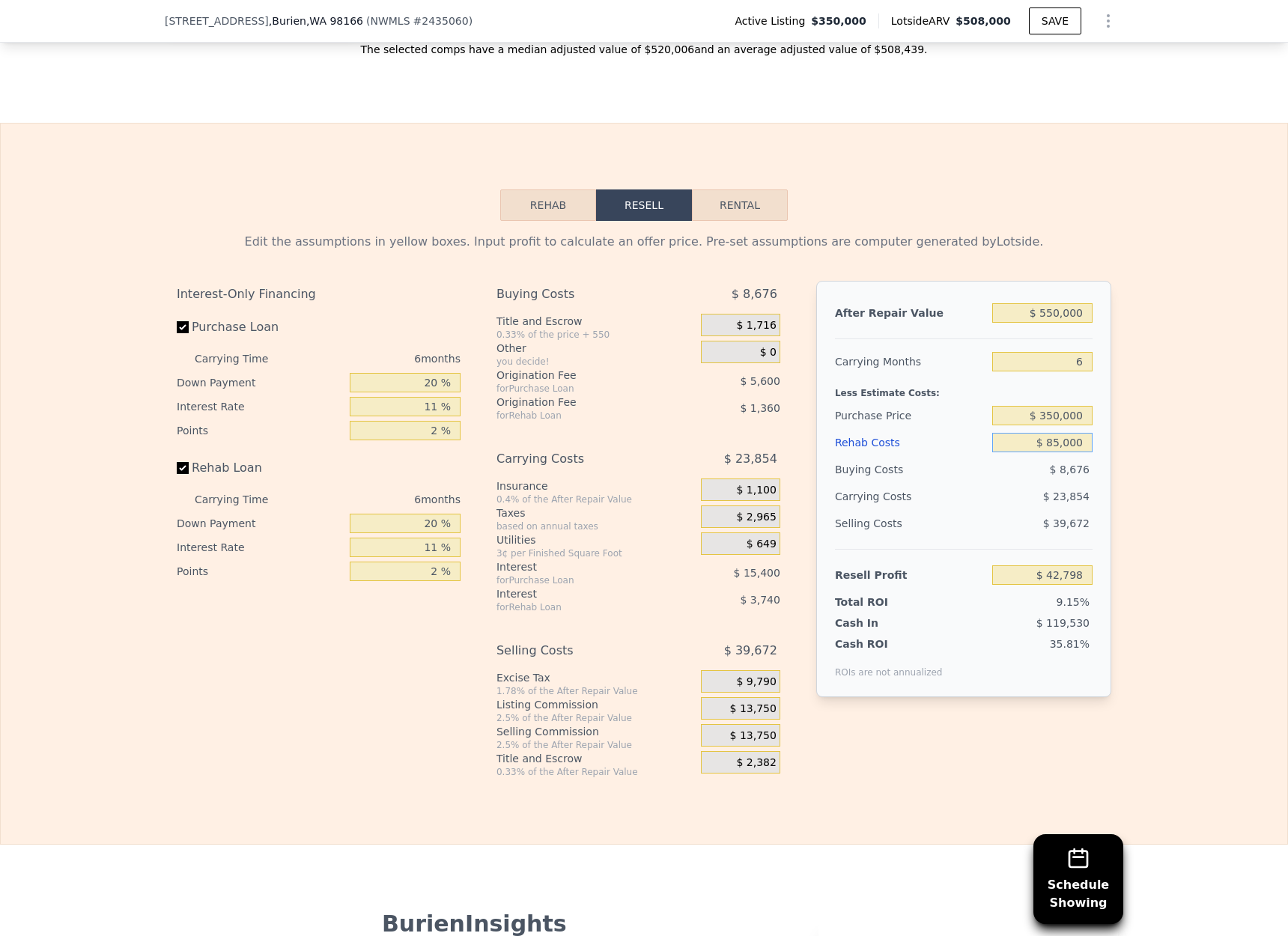
click at [1070, 442] on input "$ 85,000" at bounding box center [1042, 442] width 101 height 19
click at [1063, 593] on div "Total ROI 9.15%" at bounding box center [964, 599] width 258 height 21
click at [1063, 443] on input "$ 85,000" at bounding box center [1042, 442] width 101 height 19
click at [1150, 404] on div "Edit the assumptions in yellow boxes. Input profit to calculate an offer price.…" at bounding box center [644, 499] width 1286 height 557
drag, startPoint x: 1151, startPoint y: 403, endPoint x: 1151, endPoint y: 375, distance: 28.0
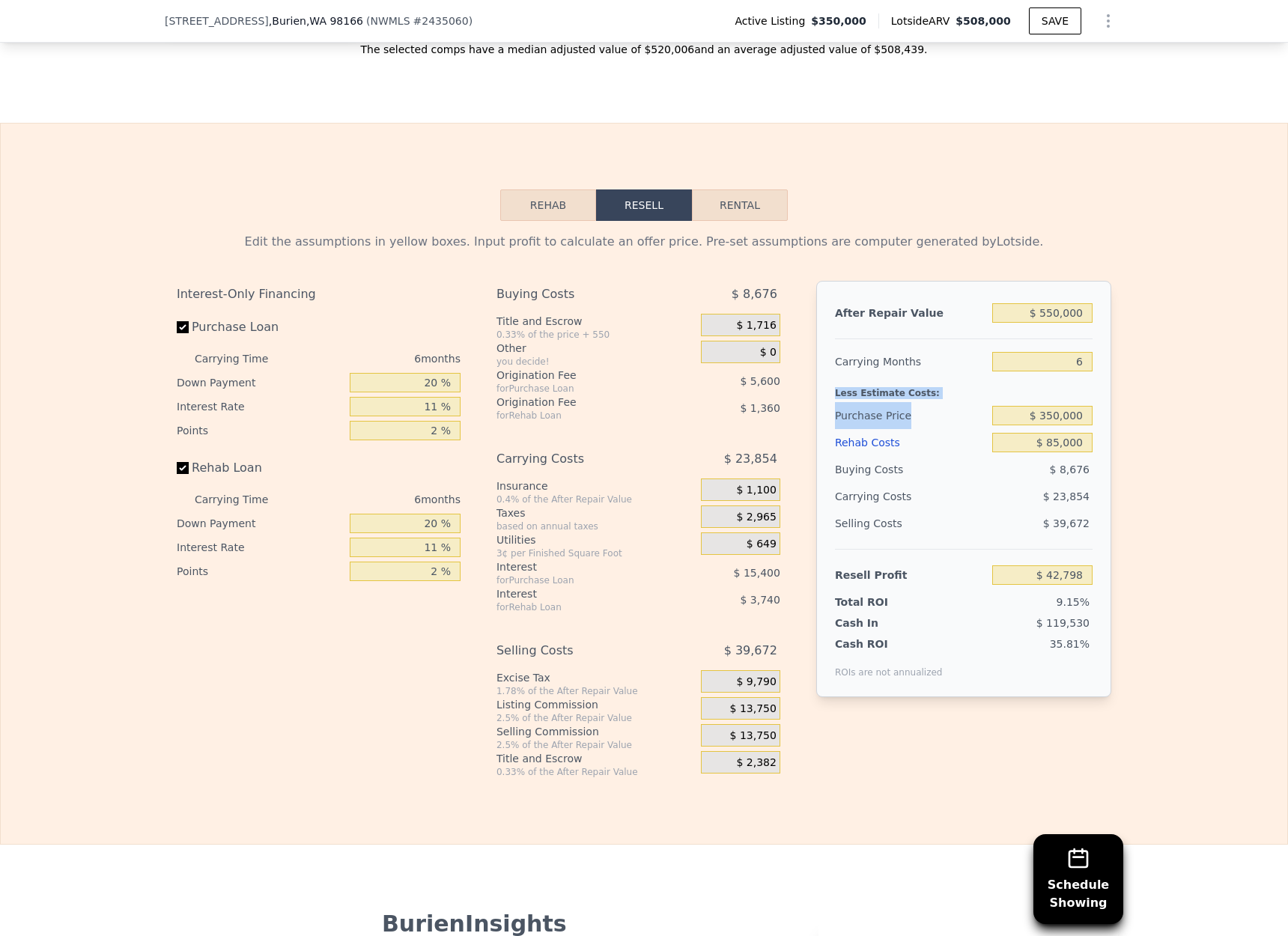
click at [1151, 375] on div "Edit the assumptions in yellow boxes. Input profit to calculate an offer price.…" at bounding box center [644, 499] width 1286 height 557
click at [1149, 549] on div "Edit the assumptions in yellow boxes. Input profit to calculate an offer price.…" at bounding box center [644, 499] width 1286 height 557
click at [1163, 557] on div "Edit the assumptions in yellow boxes. Input profit to calculate an offer price.…" at bounding box center [644, 499] width 1286 height 557
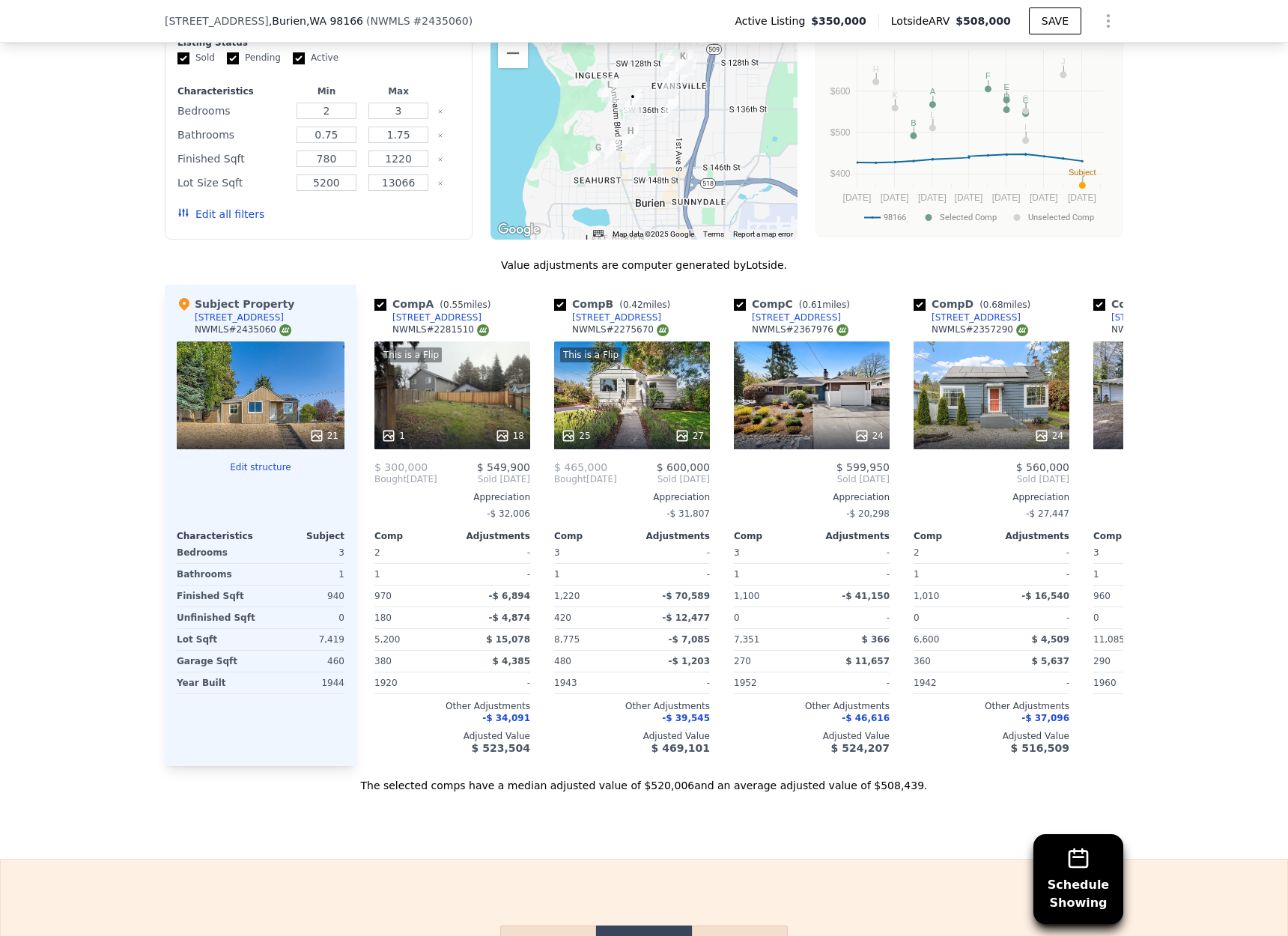
scroll to position [1315, 0]
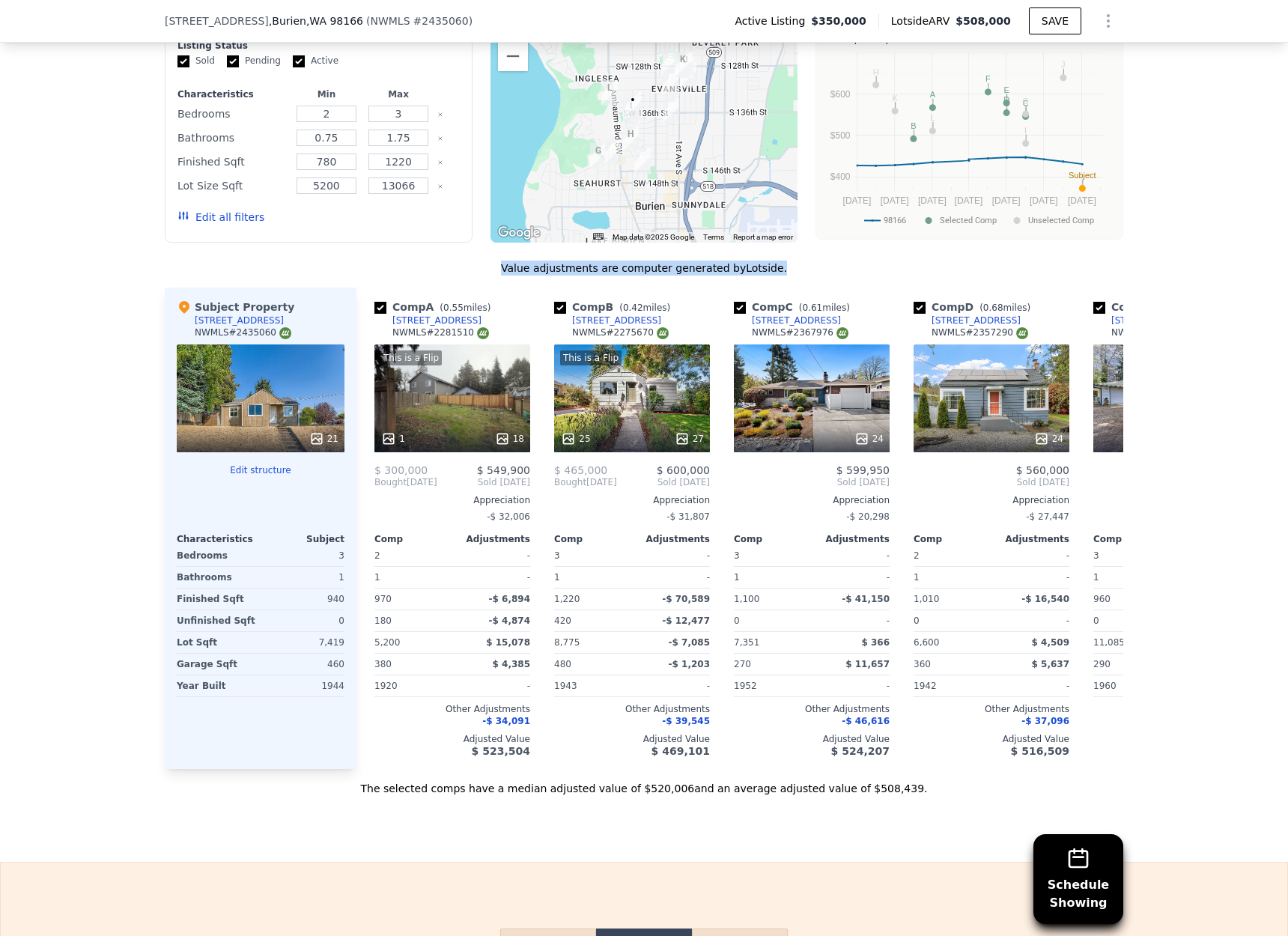
drag, startPoint x: 483, startPoint y: 270, endPoint x: 805, endPoint y: 266, distance: 322.0
click at [805, 266] on div "Value adjustments are computer generated by Lotside ." at bounding box center [644, 269] width 958 height 15
click at [804, 266] on div "Value adjustments are computer generated by Lotside ." at bounding box center [644, 269] width 958 height 15
drag, startPoint x: 781, startPoint y: 269, endPoint x: 386, endPoint y: 263, distance: 395.0
click at [367, 263] on div "Value adjustments are computer generated by Lotside ." at bounding box center [644, 269] width 958 height 15
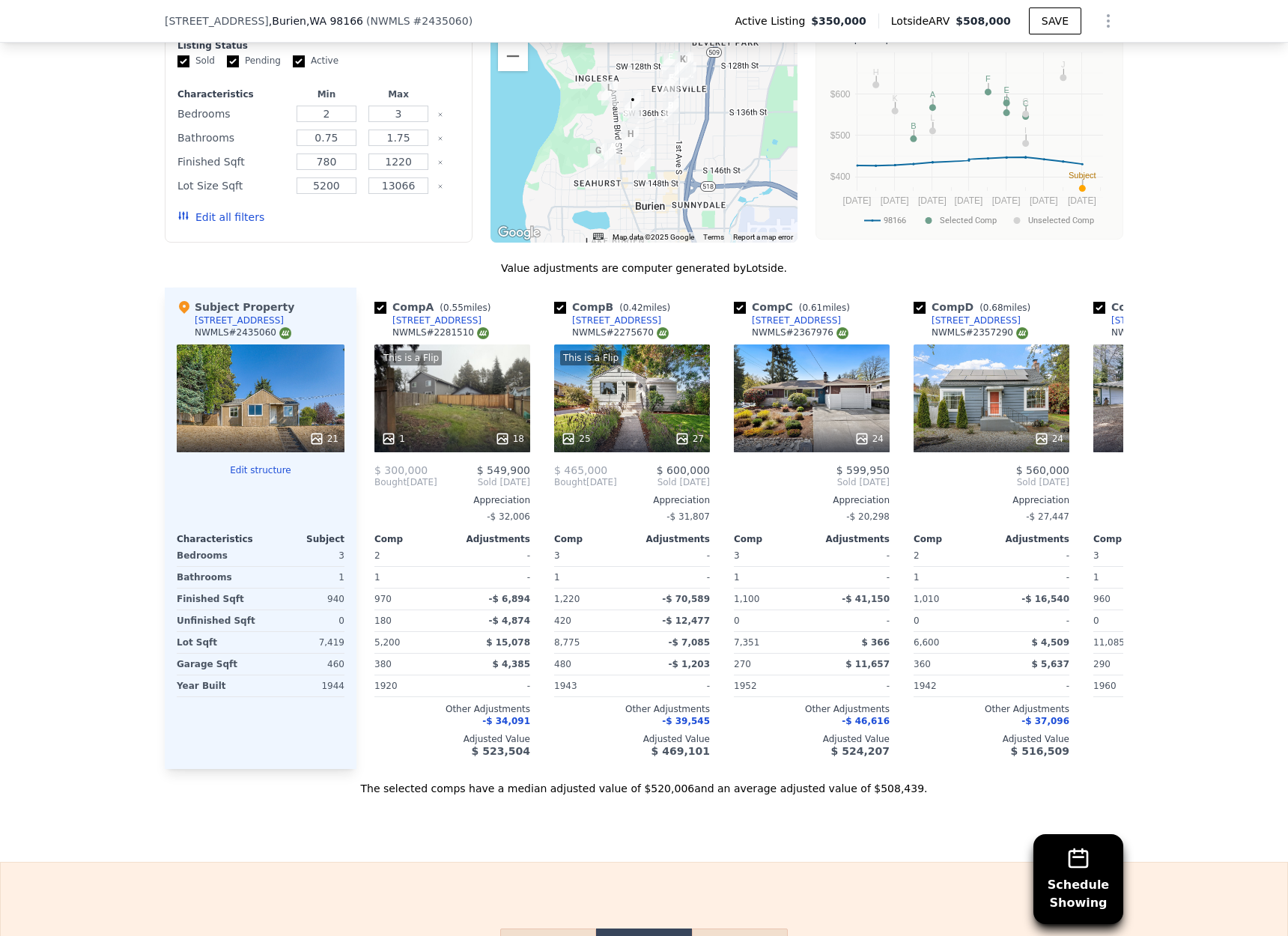
click at [544, 248] on div "We found 12 sales that match your search Listings provided by NWMLS Filters Map…" at bounding box center [644, 375] width 958 height 841
drag, startPoint x: 508, startPoint y: 263, endPoint x: 781, endPoint y: 267, distance: 273.0
click at [777, 267] on div "Value adjustments are computer generated by Lotside ." at bounding box center [644, 269] width 958 height 15
click at [781, 267] on div "Value adjustments are computer generated by Lotside ." at bounding box center [644, 269] width 958 height 15
drag, startPoint x: 781, startPoint y: 267, endPoint x: 506, endPoint y: 268, distance: 275.0
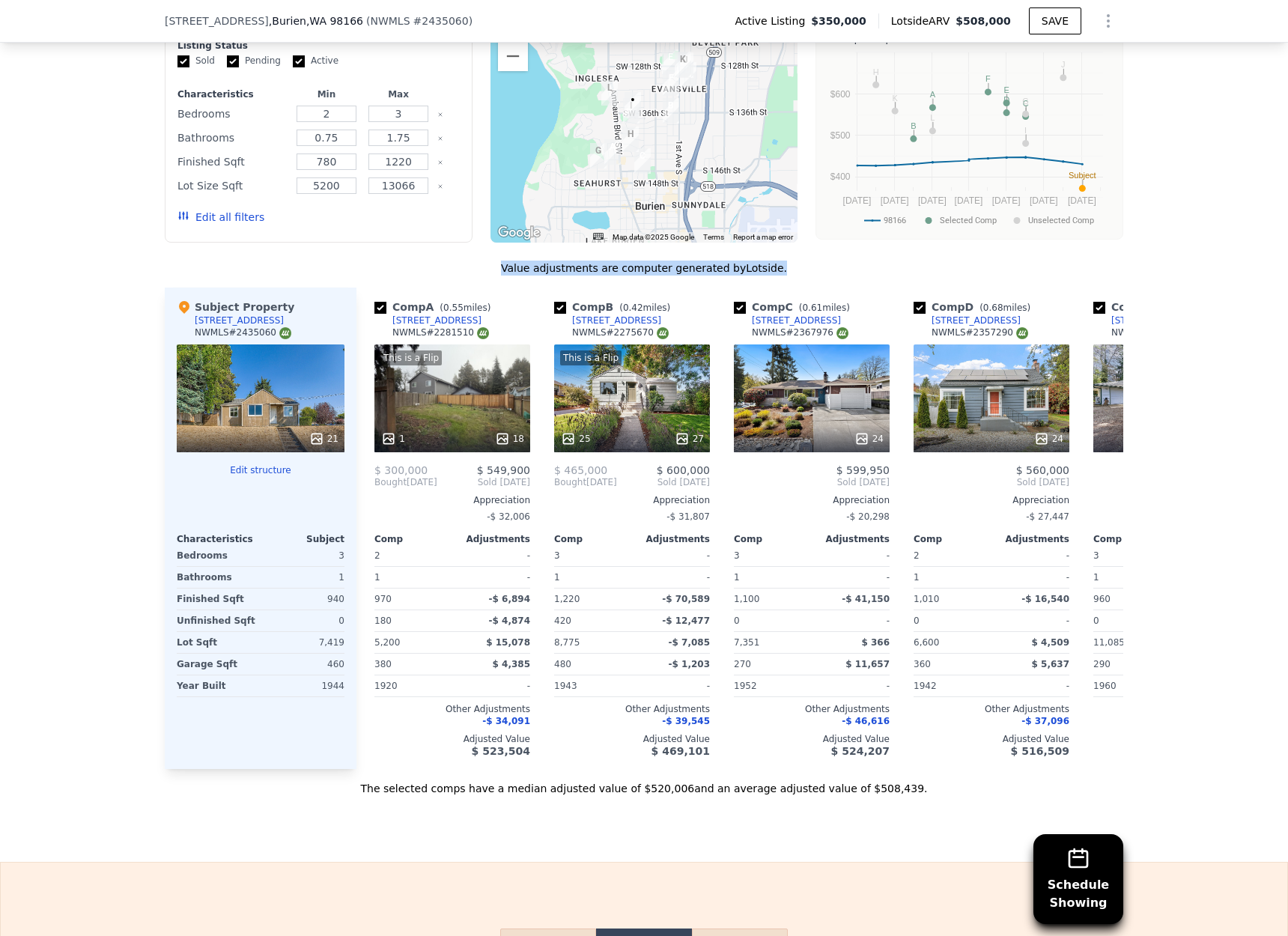
click at [506, 268] on div "Value adjustments are computer generated by Lotside ." at bounding box center [644, 269] width 958 height 15
click at [506, 267] on div "Value adjustments are computer generated by Lotside ." at bounding box center [644, 269] width 958 height 15
click at [32, 326] on div "Schedule Showing We found 12 sales that match your search Listings provided by …" at bounding box center [644, 366] width 1288 height 859
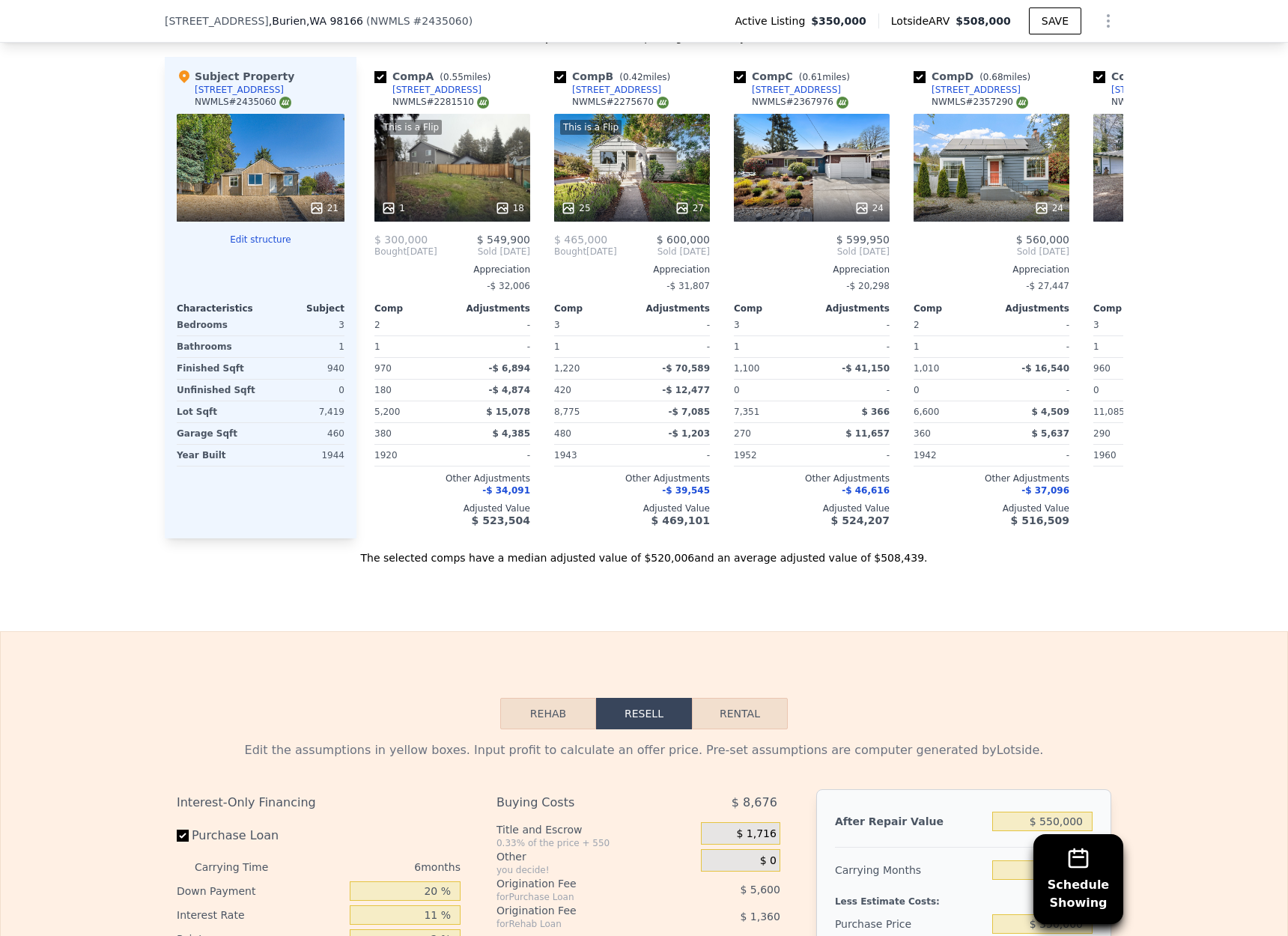
scroll to position [1529, 0]
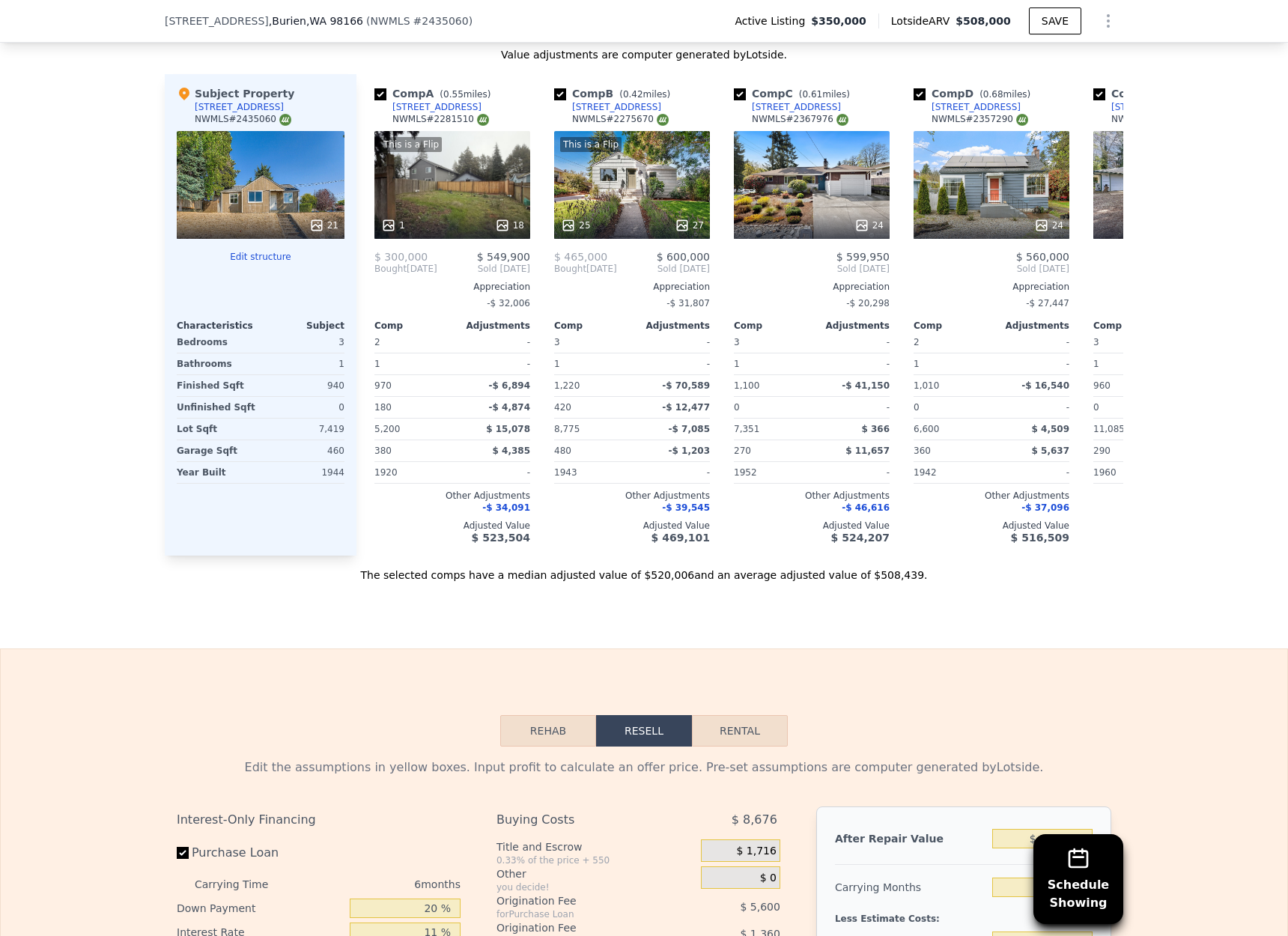
click at [734, 611] on div "Sale Comps Rental Comps Schedule Showing We found 12 sales that match your sear…" at bounding box center [644, 137] width 1288 height 1022
drag, startPoint x: 928, startPoint y: 573, endPoint x: 379, endPoint y: 569, distance: 549.0
click at [367, 575] on div "The selected comps have a median adjusted value of $520,006 and an average adju…" at bounding box center [644, 569] width 958 height 27
click at [379, 569] on div "The selected comps have a median adjusted value of $520,006 and an average adju…" at bounding box center [644, 569] width 958 height 27
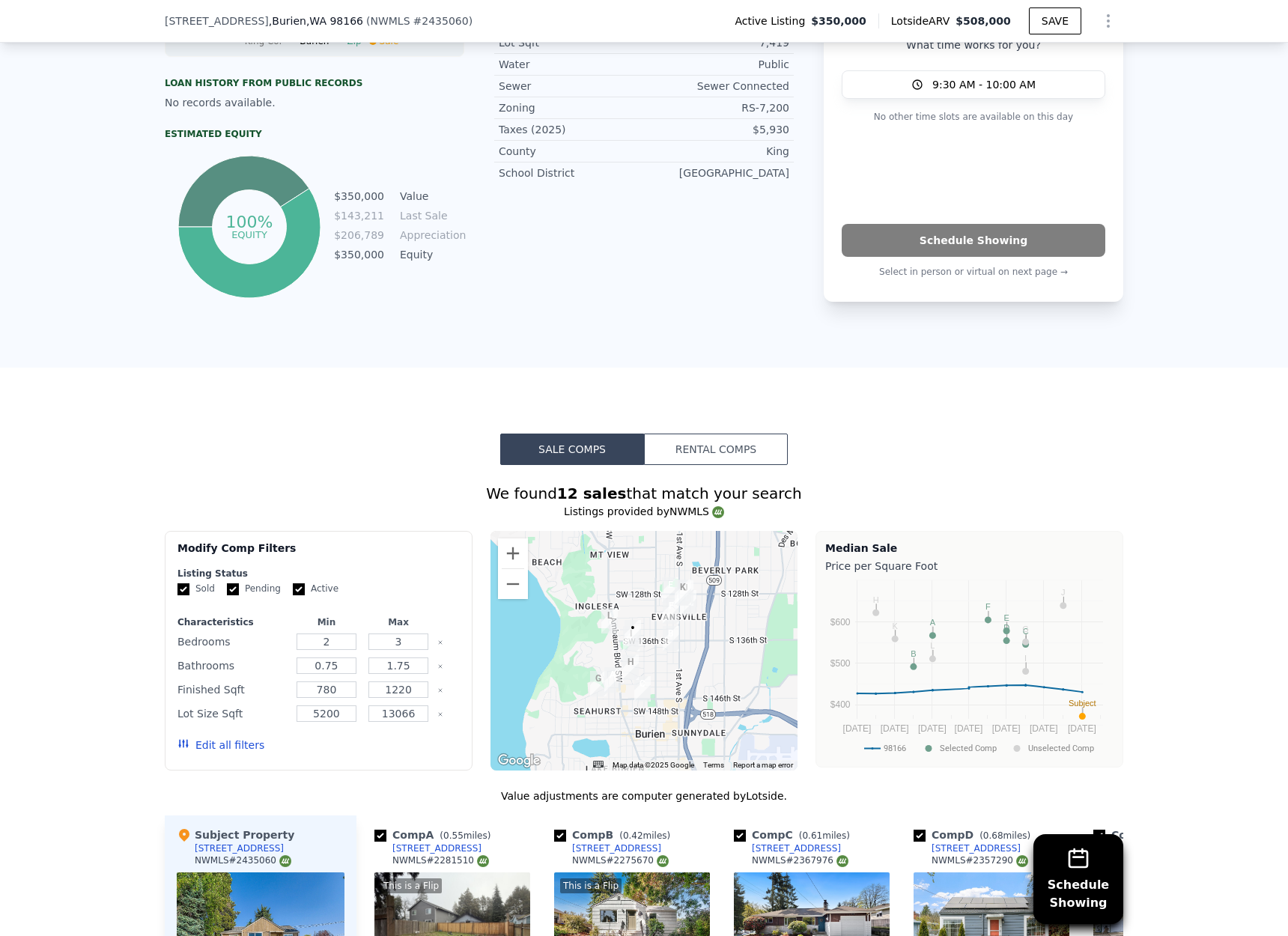
scroll to position [55, 0]
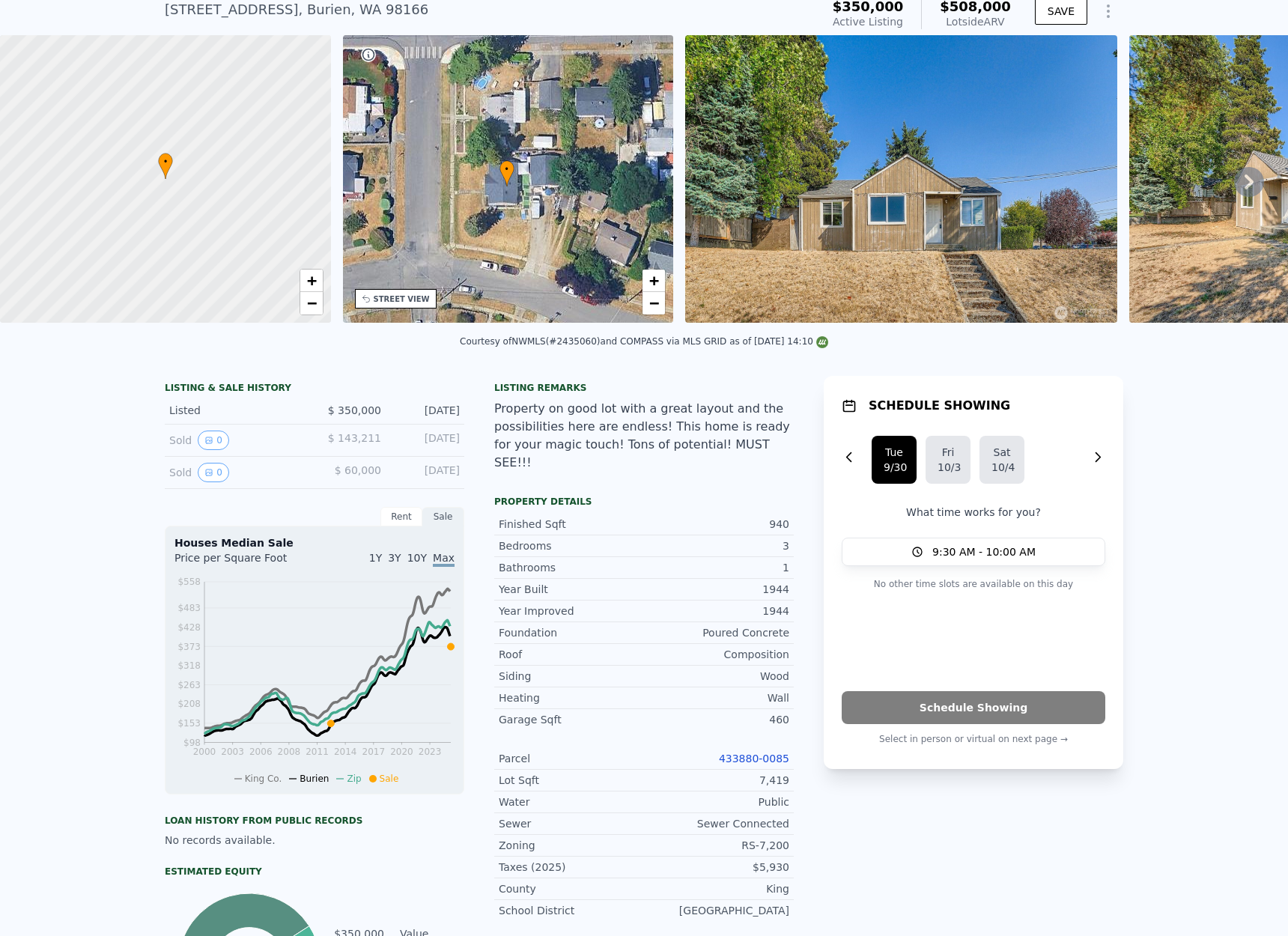
drag, startPoint x: 552, startPoint y: 183, endPoint x: 562, endPoint y: 189, distance: 11.7
click at [554, 190] on div "• + −" at bounding box center [508, 179] width 331 height 288
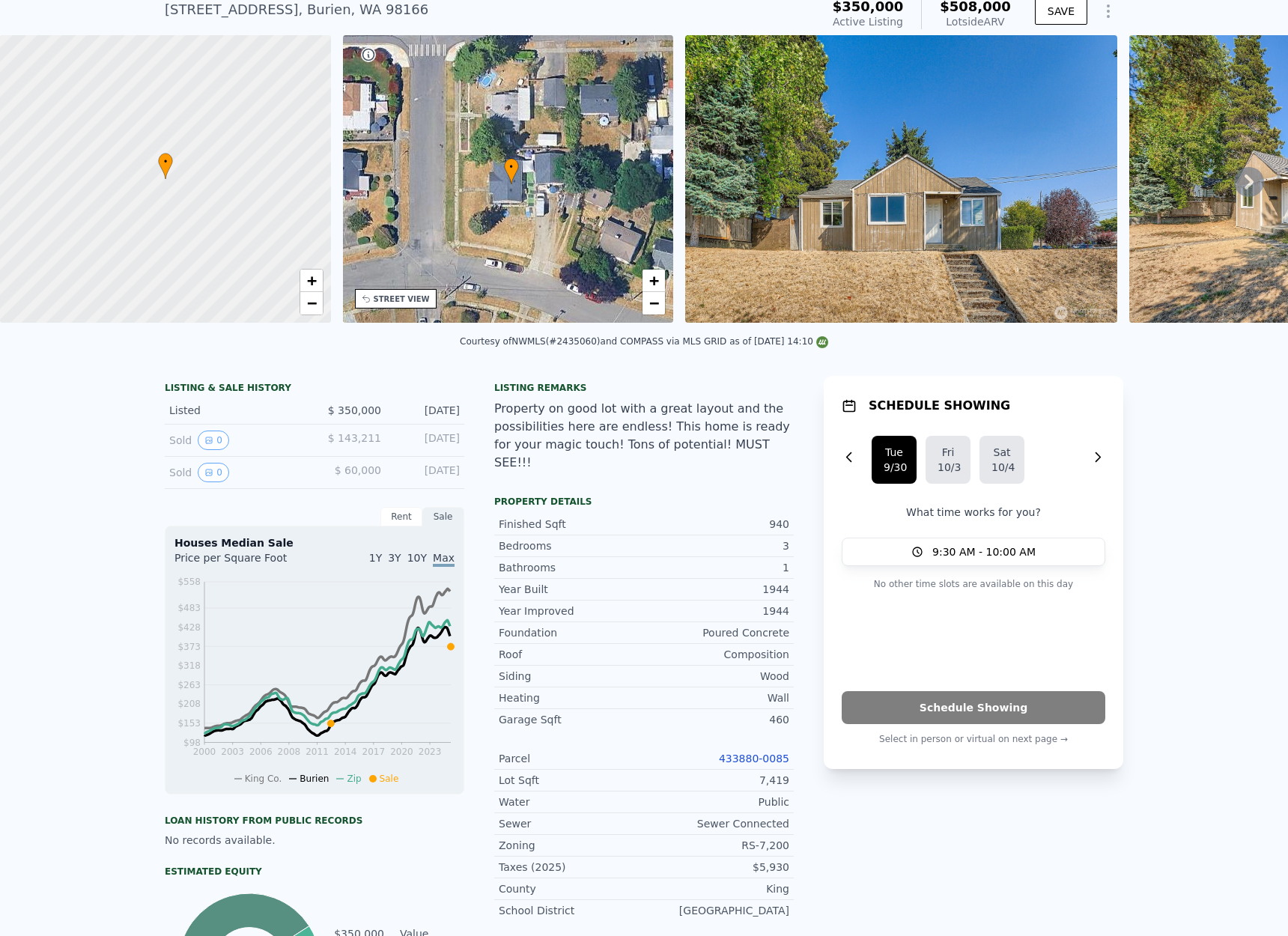
click at [873, 209] on img at bounding box center [901, 179] width 432 height 288
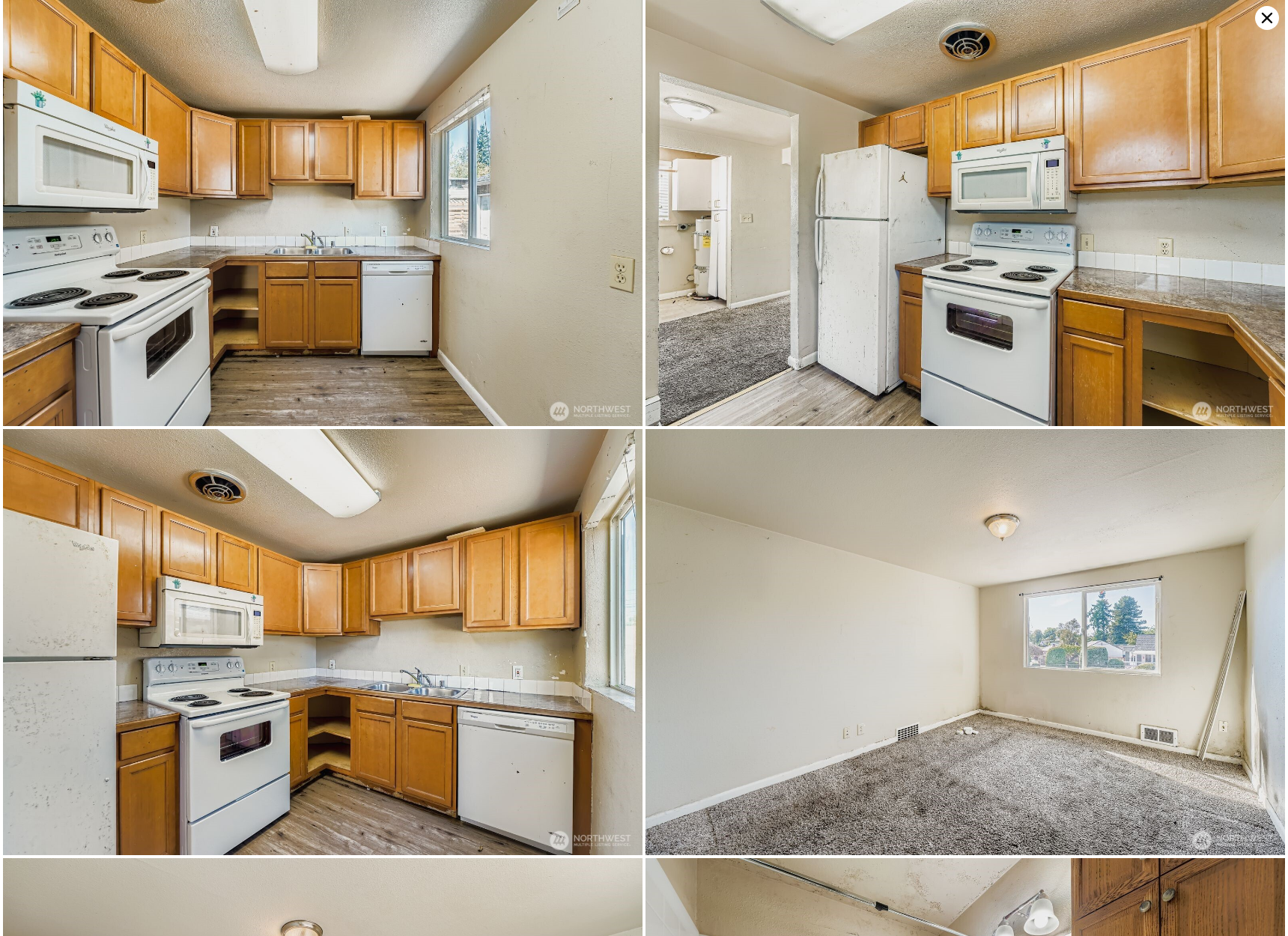
scroll to position [3679, 0]
